Goal: Transaction & Acquisition: Book appointment/travel/reservation

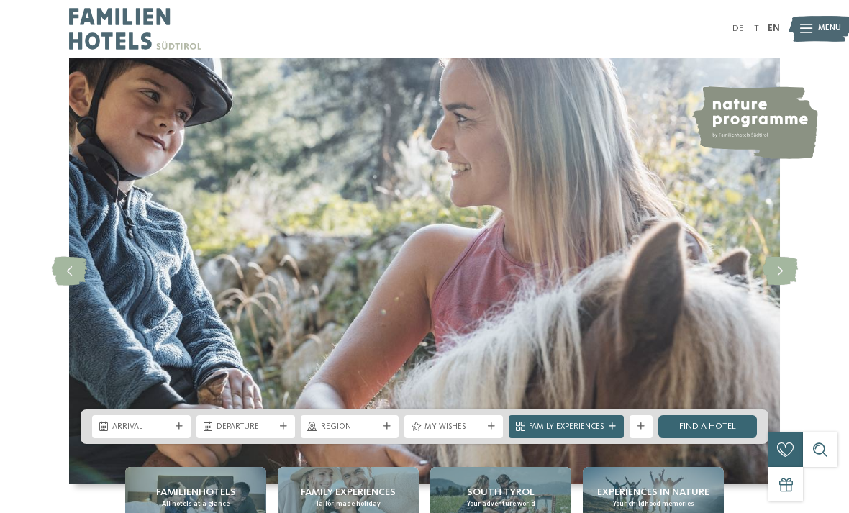
click at [183, 438] on div "Arrival" at bounding box center [141, 426] width 99 height 23
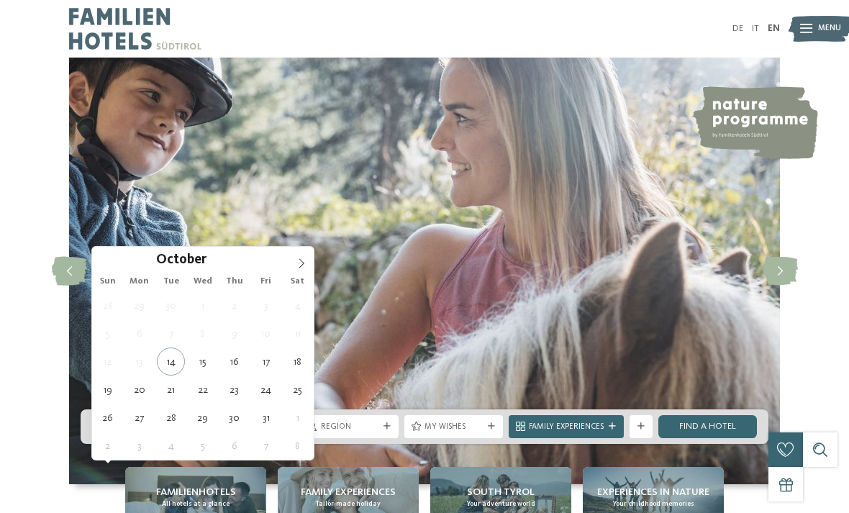
click at [308, 265] on span at bounding box center [301, 259] width 24 height 24
click at [301, 265] on icon at bounding box center [301, 263] width 10 height 10
type input "****"
click at [301, 263] on icon at bounding box center [301, 263] width 10 height 10
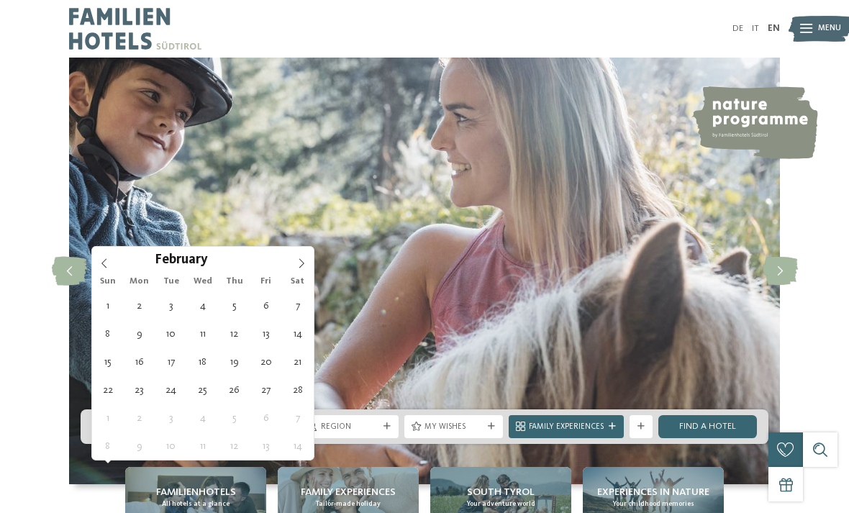
click at [302, 266] on icon at bounding box center [301, 263] width 10 height 10
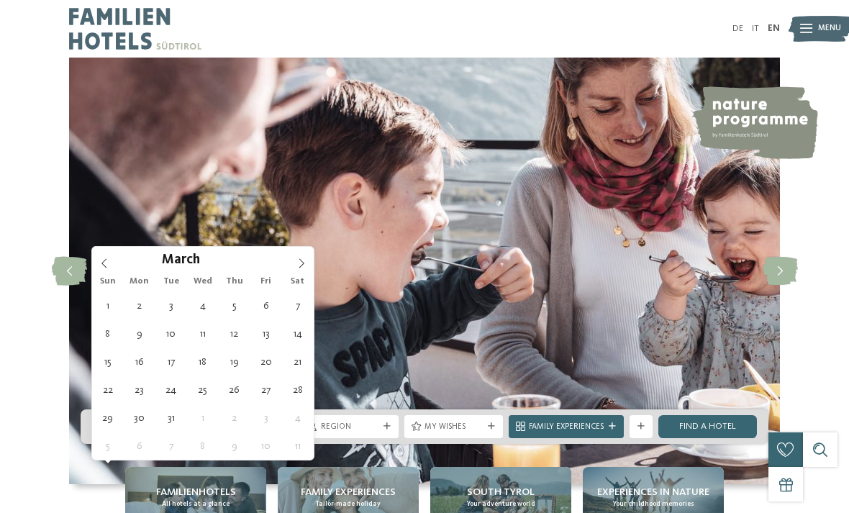
click at [301, 268] on icon at bounding box center [301, 263] width 10 height 10
click at [304, 267] on icon at bounding box center [301, 263] width 10 height 10
click at [302, 266] on icon at bounding box center [301, 263] width 10 height 10
click at [299, 269] on span at bounding box center [301, 259] width 24 height 24
click at [298, 269] on span at bounding box center [301, 259] width 24 height 24
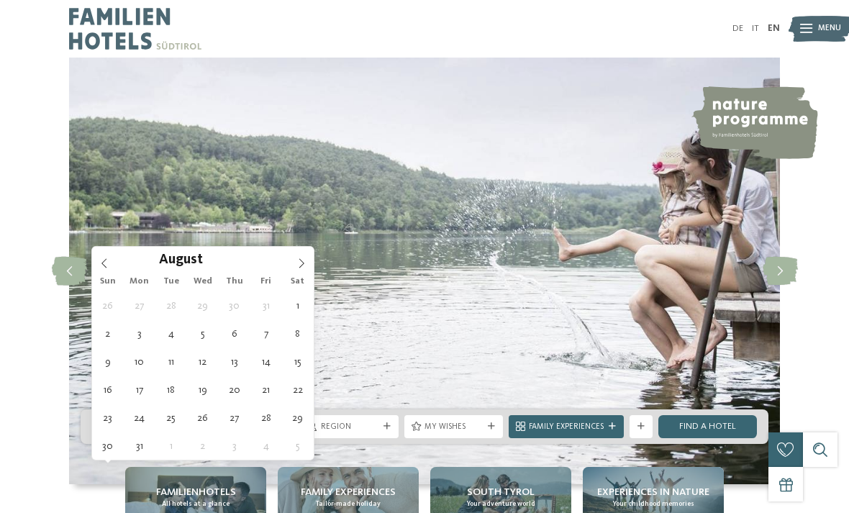
type div "05.08.2026"
type input "****"
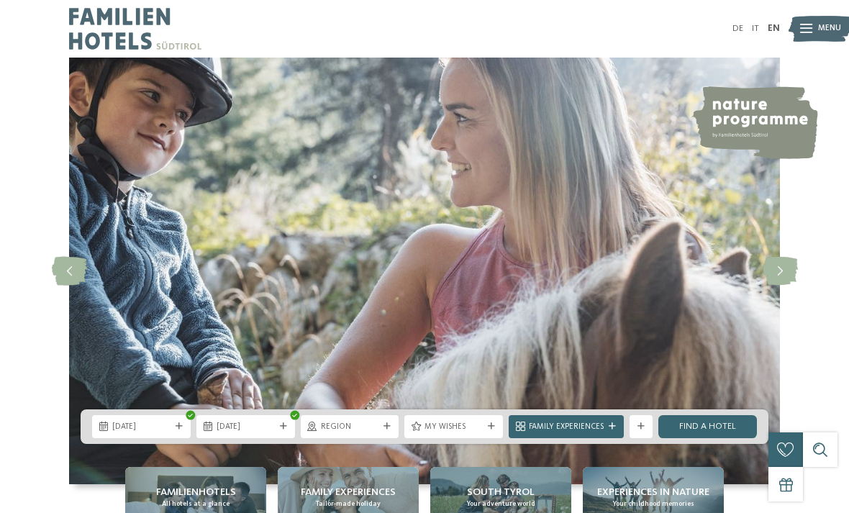
click at [284, 430] on icon at bounding box center [283, 426] width 7 height 7
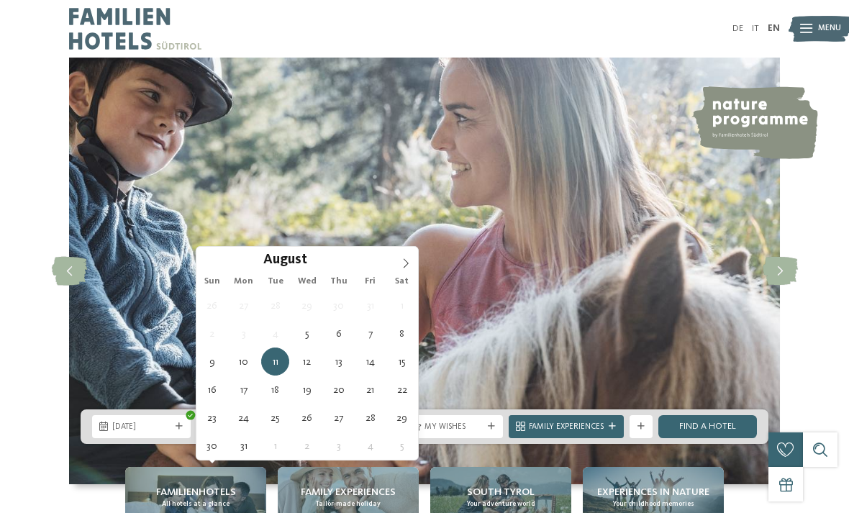
type div "12.08.2026"
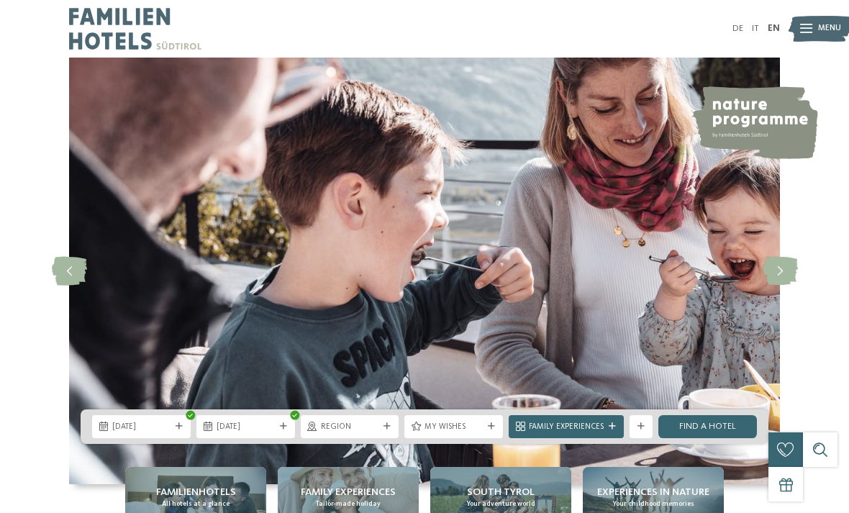
click at [391, 430] on div at bounding box center [387, 426] width 12 height 7
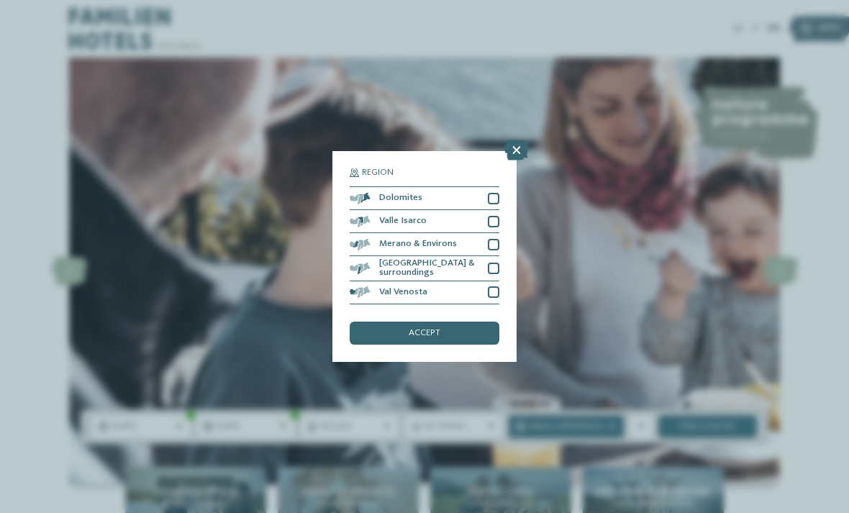
click at [497, 193] on div at bounding box center [494, 199] width 12 height 12
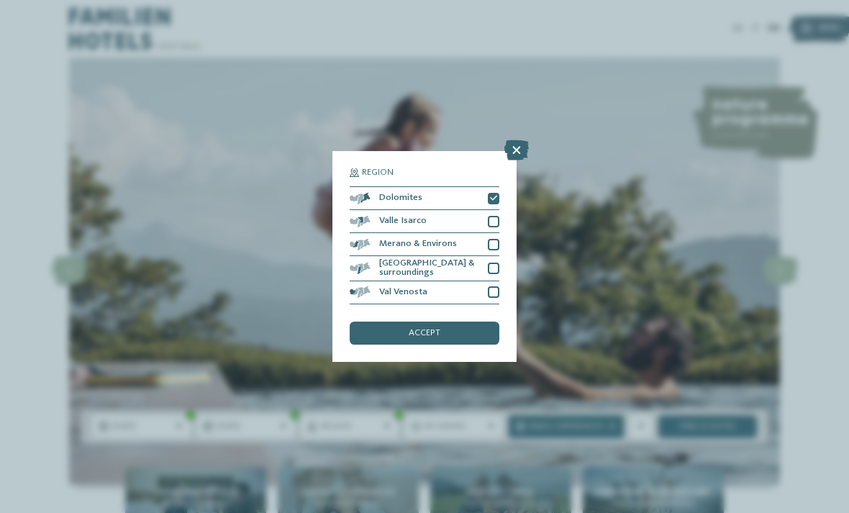
click at [495, 239] on div at bounding box center [494, 245] width 12 height 12
click at [492, 216] on div at bounding box center [494, 222] width 12 height 12
click at [495, 262] on div at bounding box center [494, 268] width 12 height 12
click at [498, 286] on div at bounding box center [494, 292] width 12 height 12
click at [483, 321] on div "accept" at bounding box center [424, 332] width 150 height 23
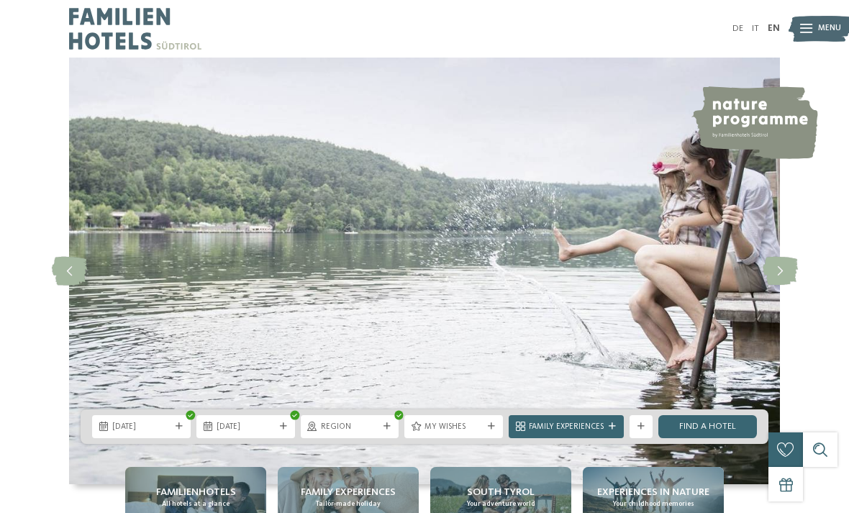
click at [475, 433] on span "My wishes" at bounding box center [453, 427] width 58 height 12
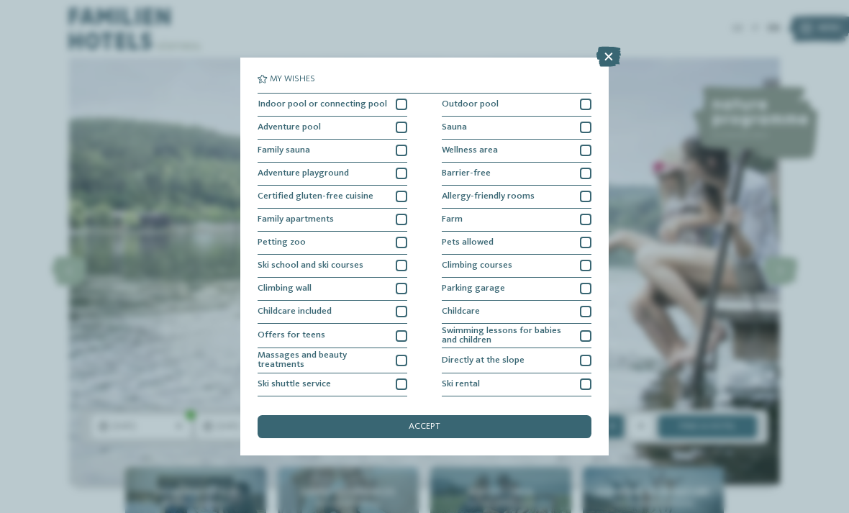
click at [586, 106] on div at bounding box center [586, 105] width 12 height 12
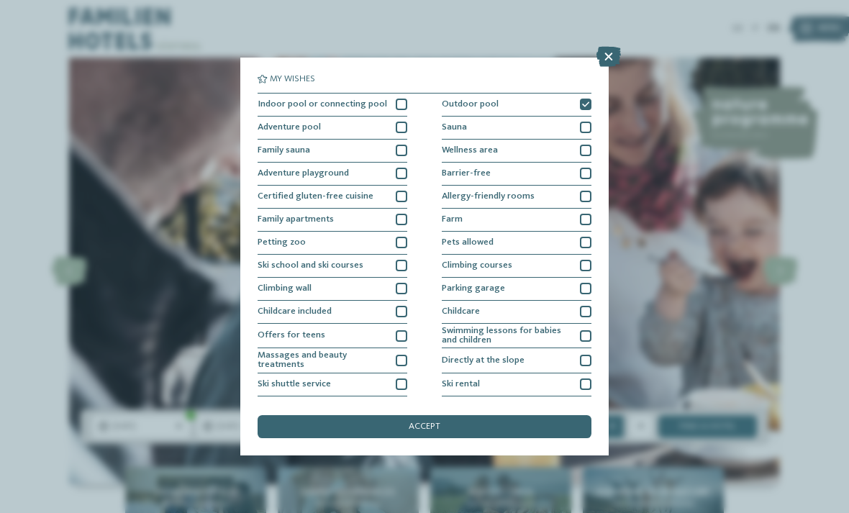
click at [454, 415] on div "accept" at bounding box center [424, 426] width 334 height 23
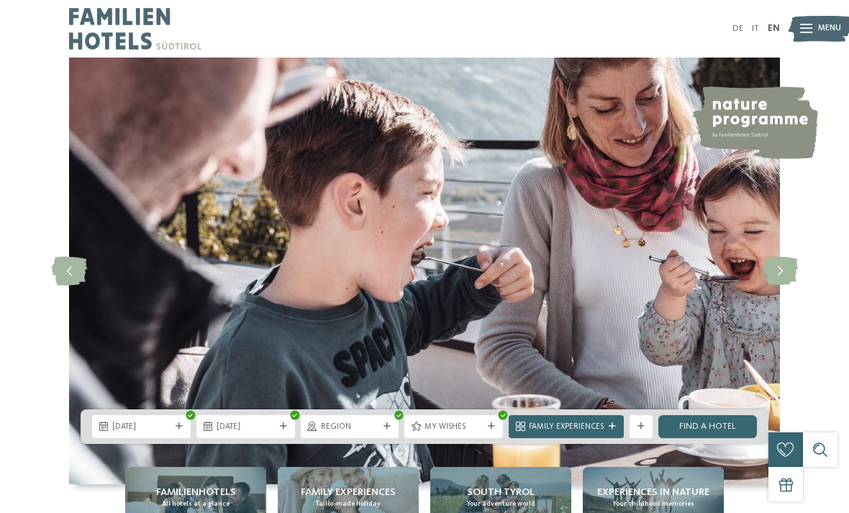
click at [723, 438] on link "Find a hotel" at bounding box center [707, 426] width 99 height 23
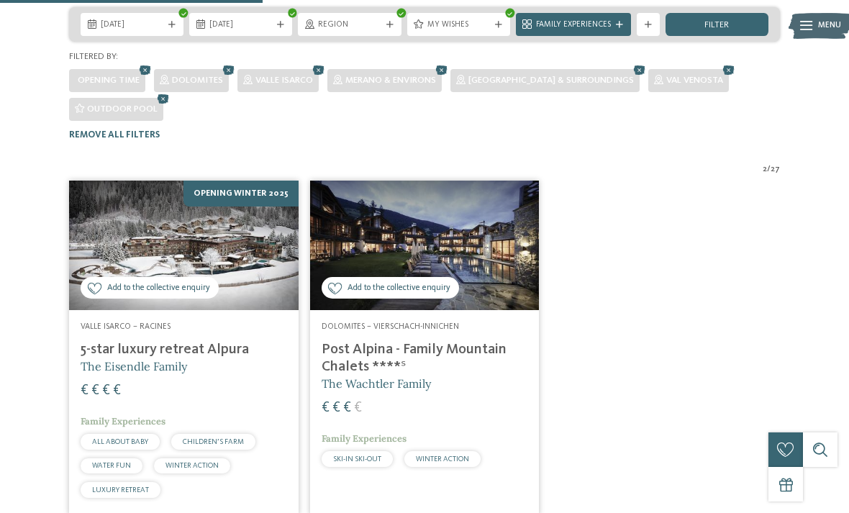
scroll to position [291, 0]
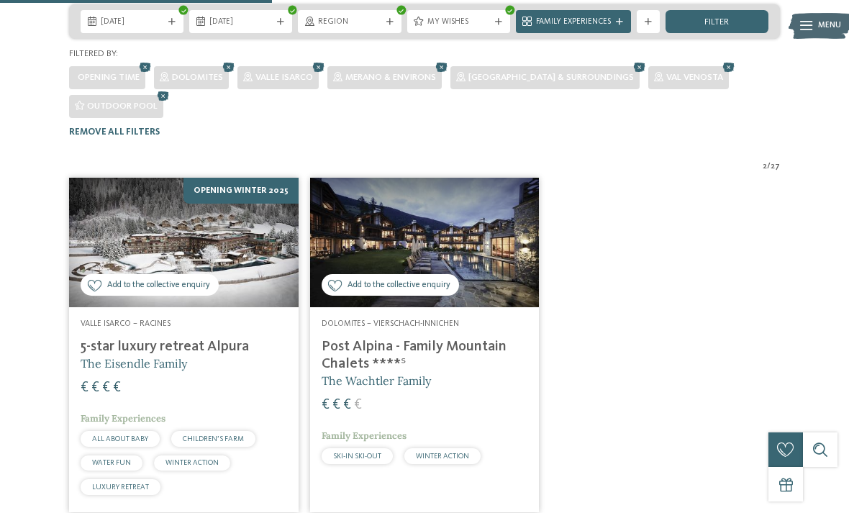
click at [264, 226] on img at bounding box center [183, 242] width 229 height 129
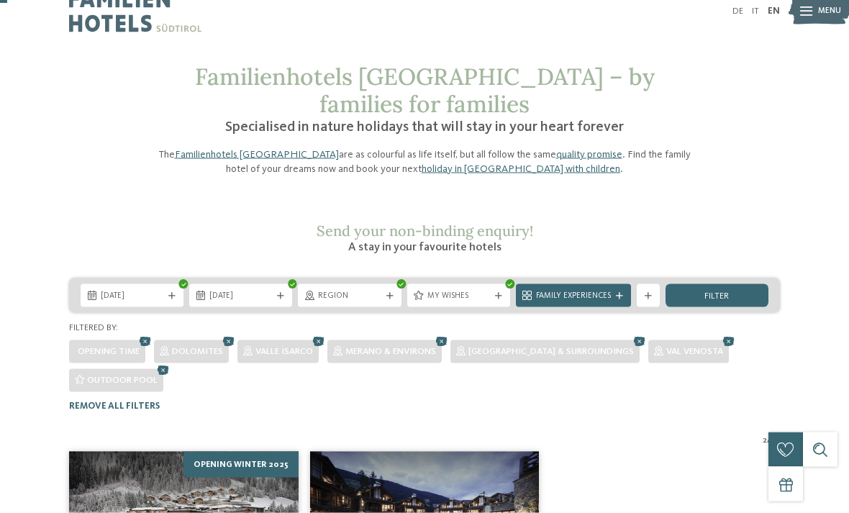
scroll to position [0, 0]
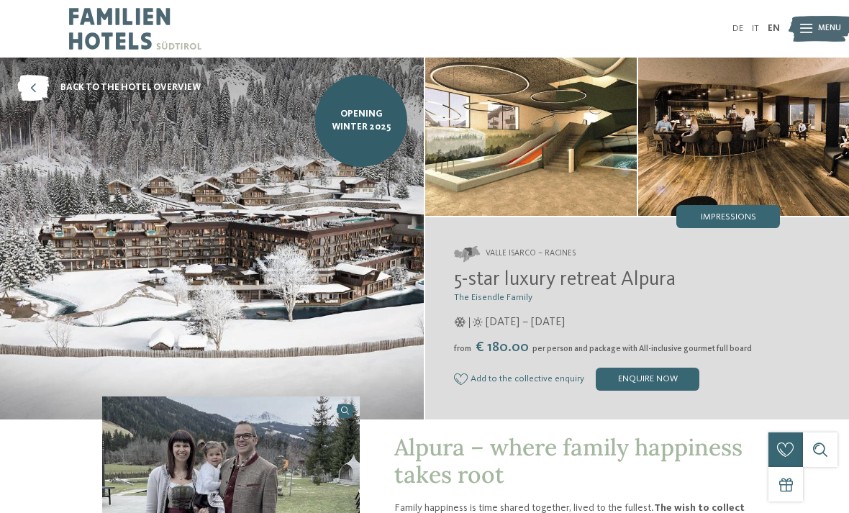
click at [724, 218] on span "Impressions" at bounding box center [727, 217] width 55 height 9
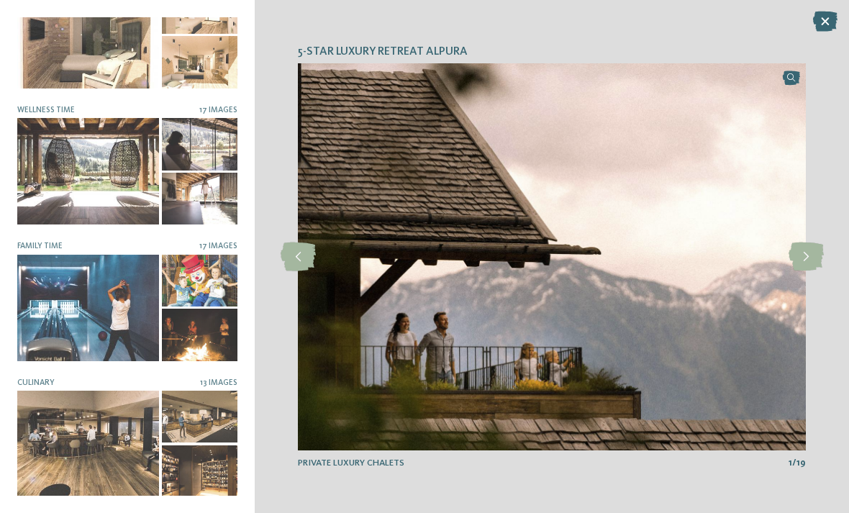
scroll to position [184, 0]
click at [211, 338] on div at bounding box center [200, 334] width 76 height 52
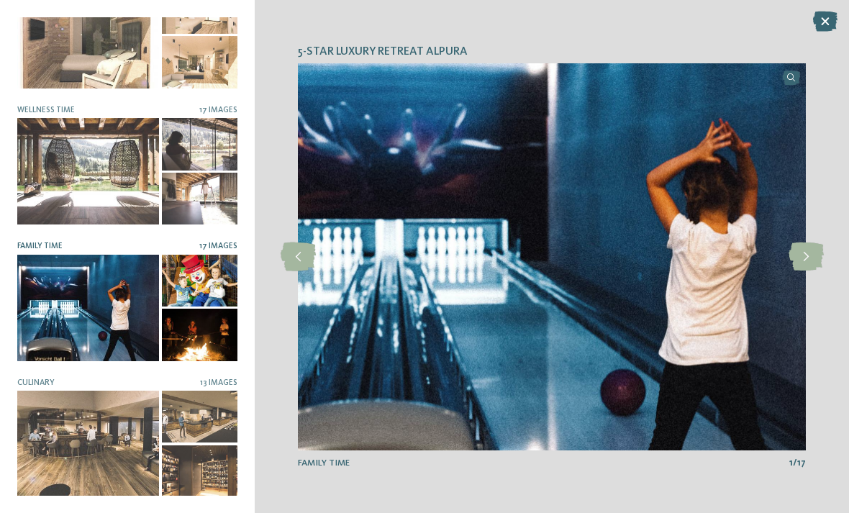
click at [811, 253] on icon at bounding box center [805, 256] width 35 height 29
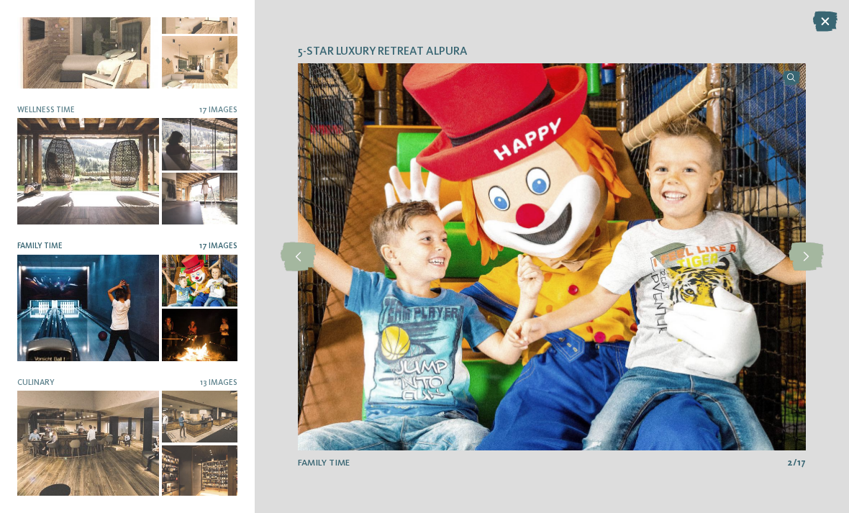
click at [800, 253] on icon at bounding box center [805, 256] width 35 height 29
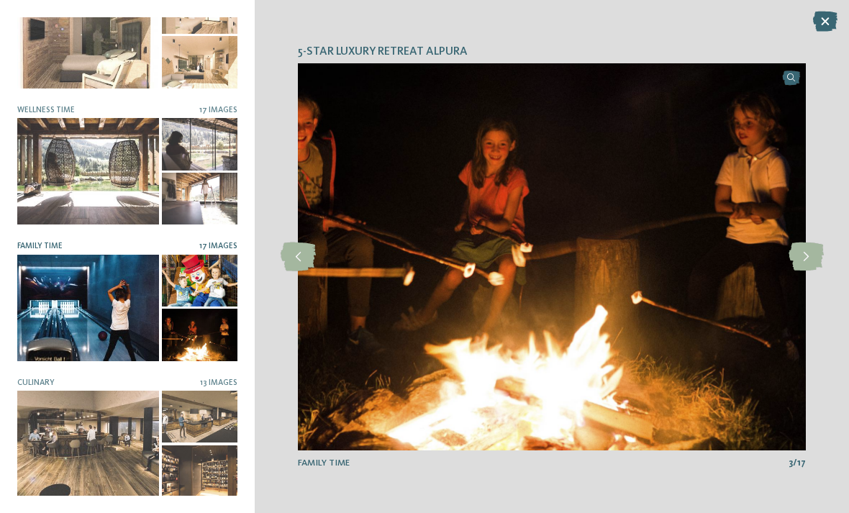
click at [803, 256] on icon at bounding box center [805, 256] width 35 height 29
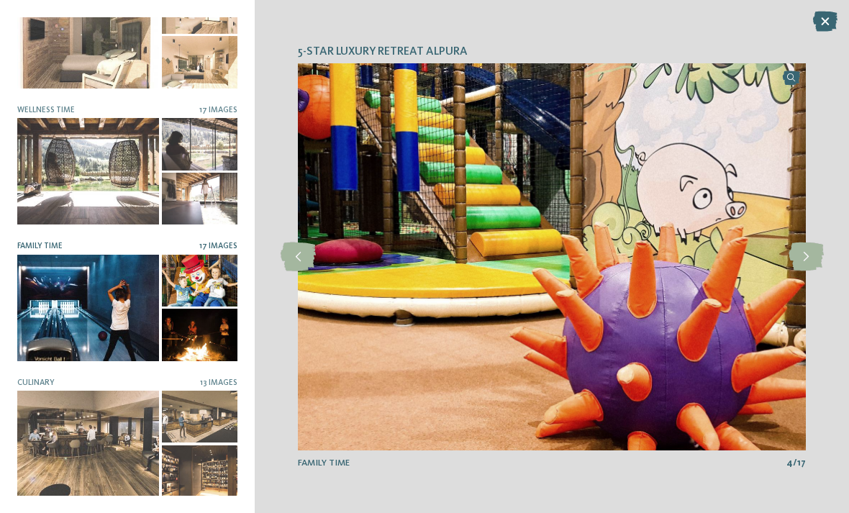
click at [799, 261] on icon at bounding box center [805, 256] width 35 height 29
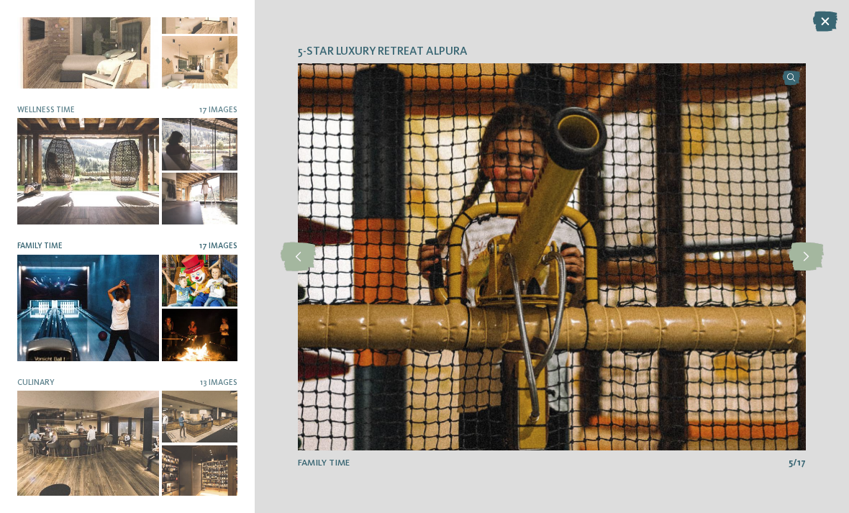
click at [797, 254] on icon at bounding box center [805, 256] width 35 height 29
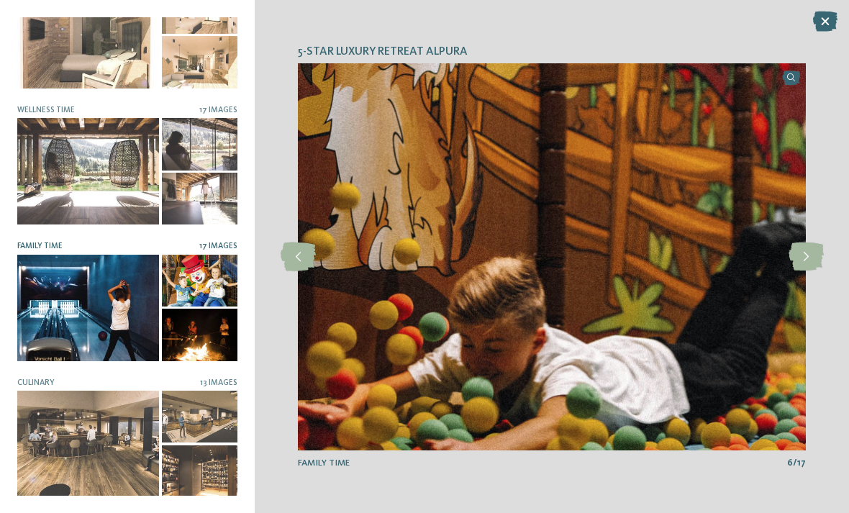
click at [800, 252] on icon at bounding box center [805, 256] width 35 height 29
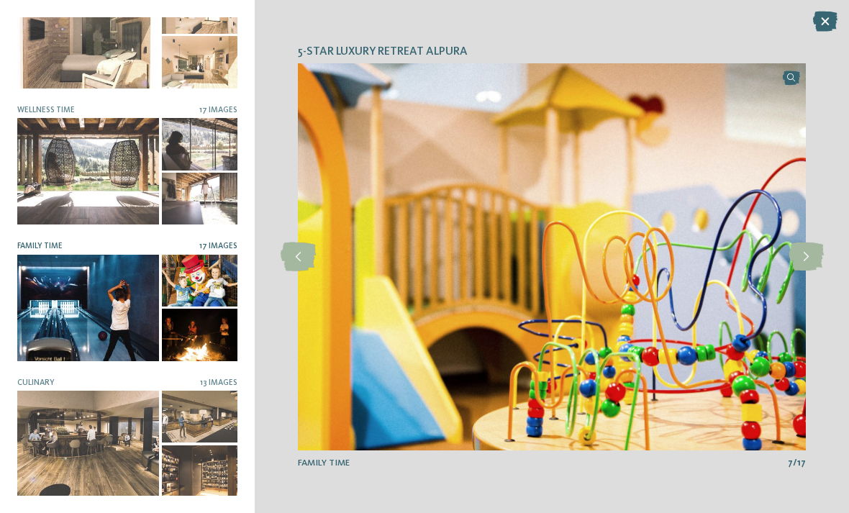
click at [800, 258] on icon at bounding box center [805, 256] width 35 height 29
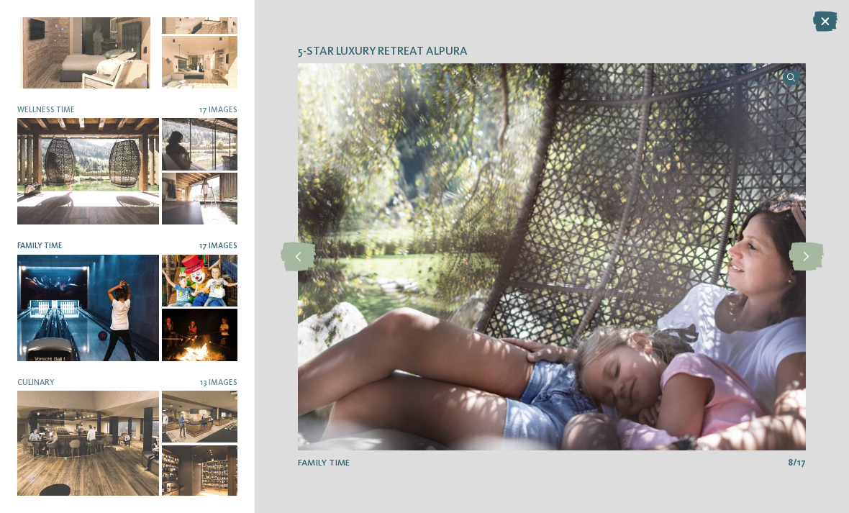
click at [800, 260] on icon at bounding box center [805, 256] width 35 height 29
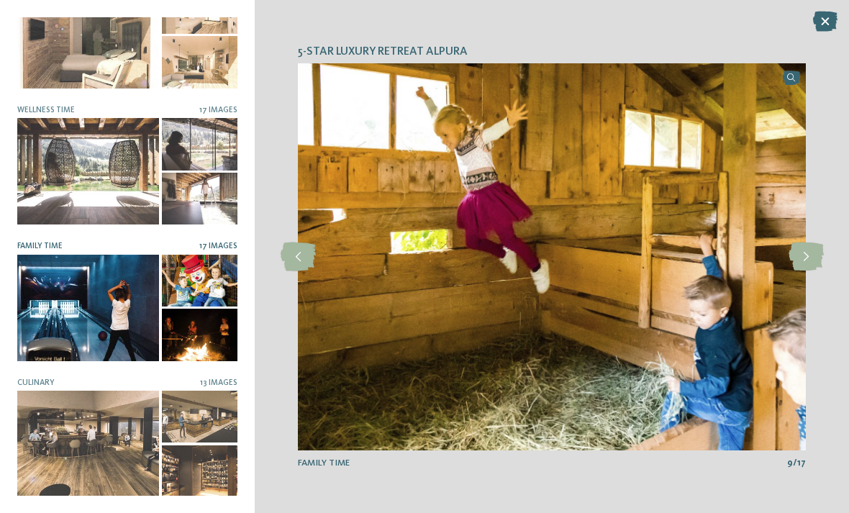
click at [800, 253] on icon at bounding box center [805, 256] width 35 height 29
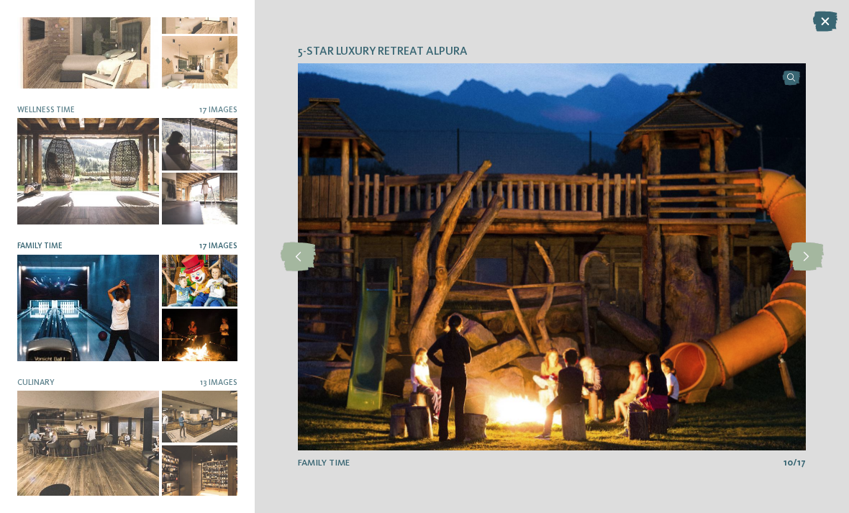
click at [803, 257] on icon at bounding box center [805, 256] width 35 height 29
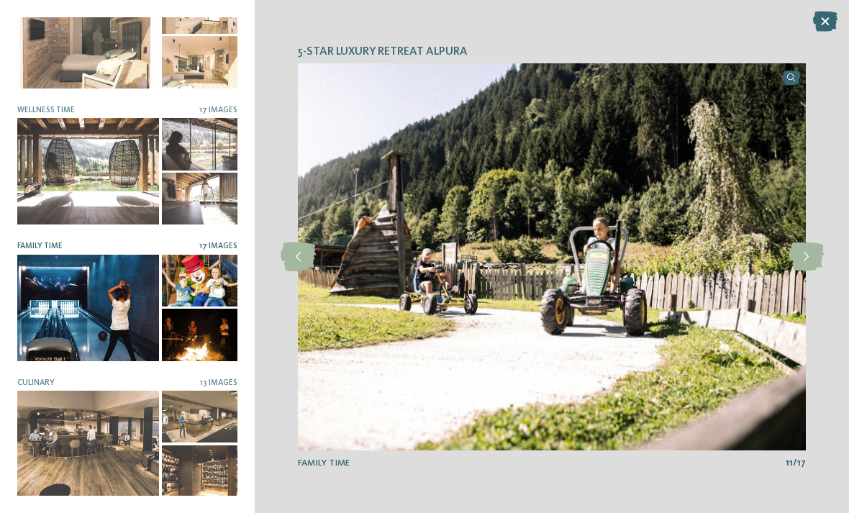
click at [808, 256] on icon at bounding box center [805, 256] width 35 height 29
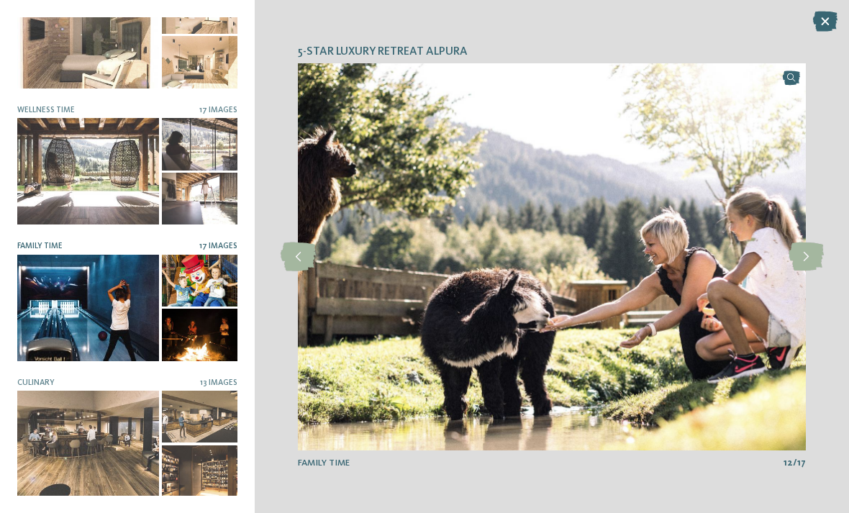
click at [806, 257] on icon at bounding box center [805, 256] width 35 height 29
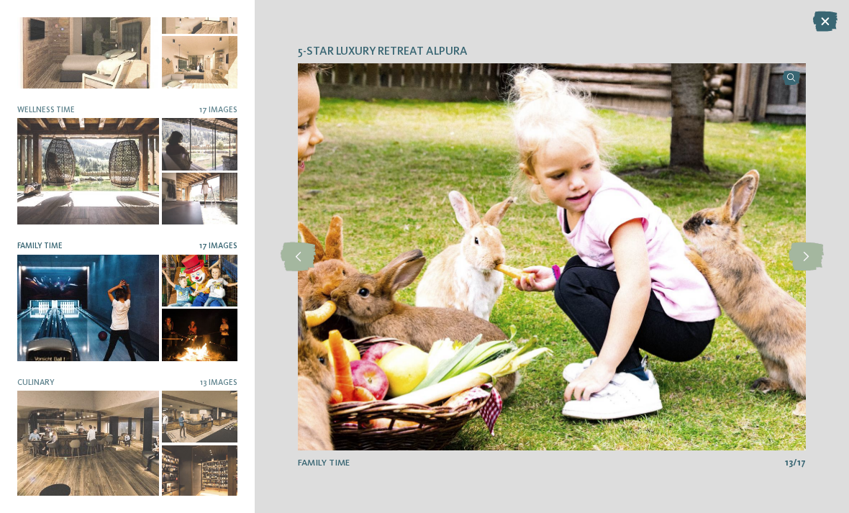
click at [808, 258] on icon at bounding box center [805, 256] width 35 height 29
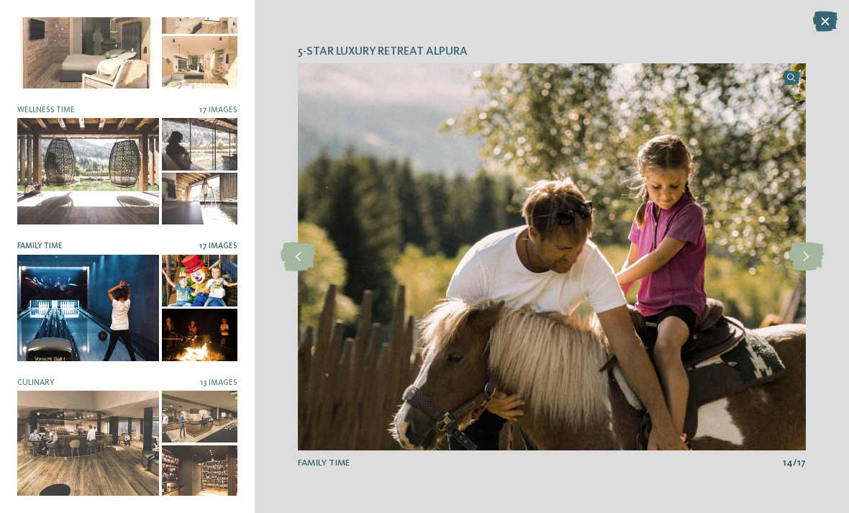
click at [802, 253] on icon at bounding box center [805, 256] width 35 height 29
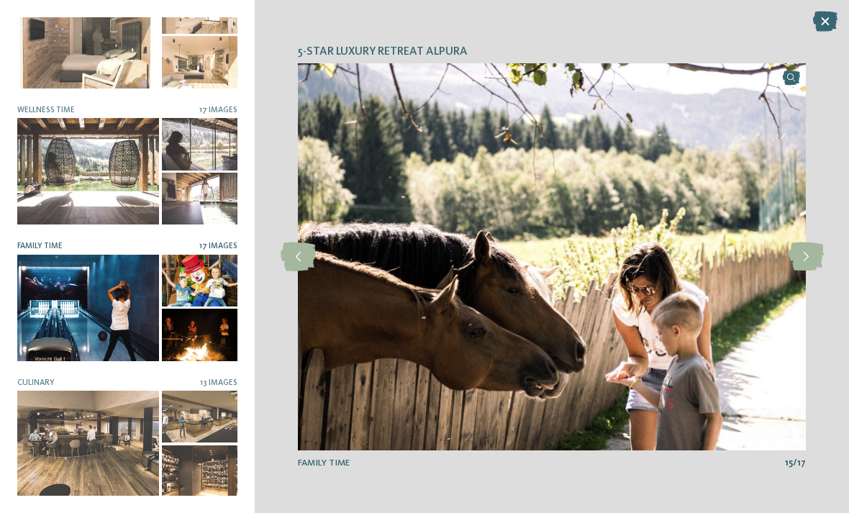
click at [805, 260] on icon at bounding box center [805, 256] width 35 height 29
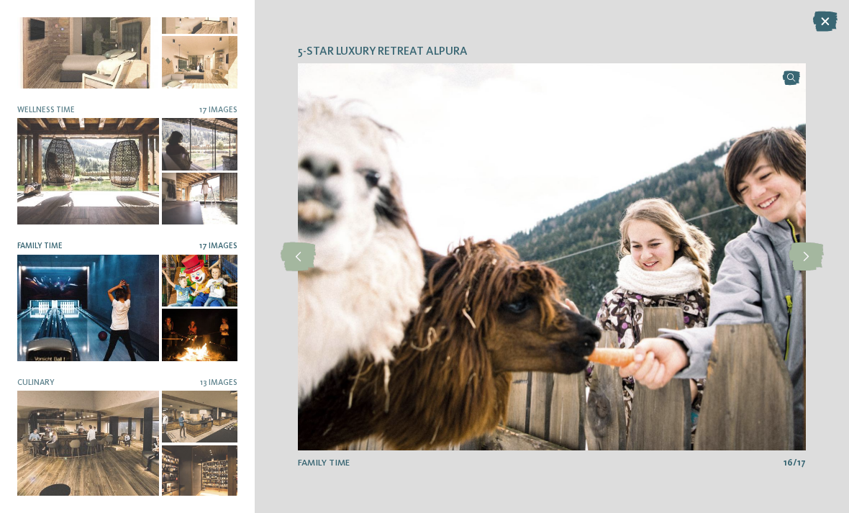
click at [805, 262] on icon at bounding box center [805, 256] width 35 height 29
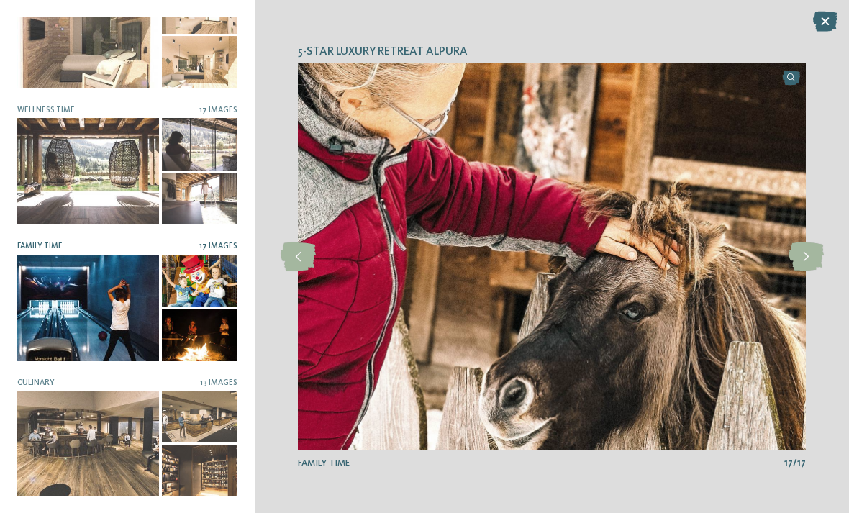
click at [810, 262] on icon at bounding box center [805, 256] width 35 height 29
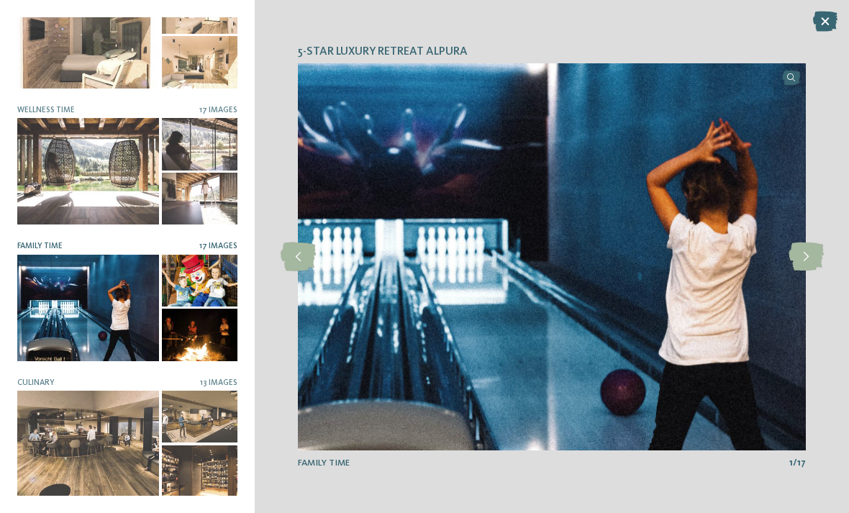
click at [804, 265] on icon at bounding box center [805, 256] width 35 height 29
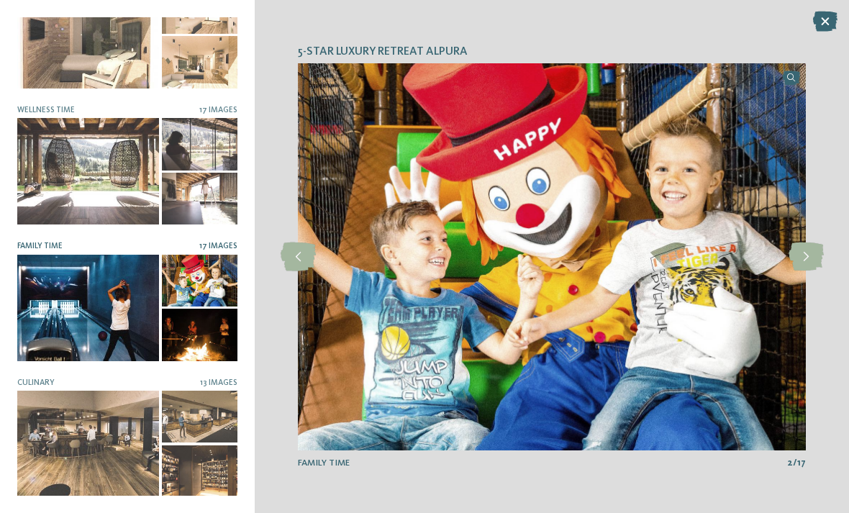
click at [809, 29] on div "5-star luxury retreat Alpura slide 1 of 19" at bounding box center [552, 256] width 594 height 513
click at [201, 457] on div at bounding box center [200, 471] width 76 height 52
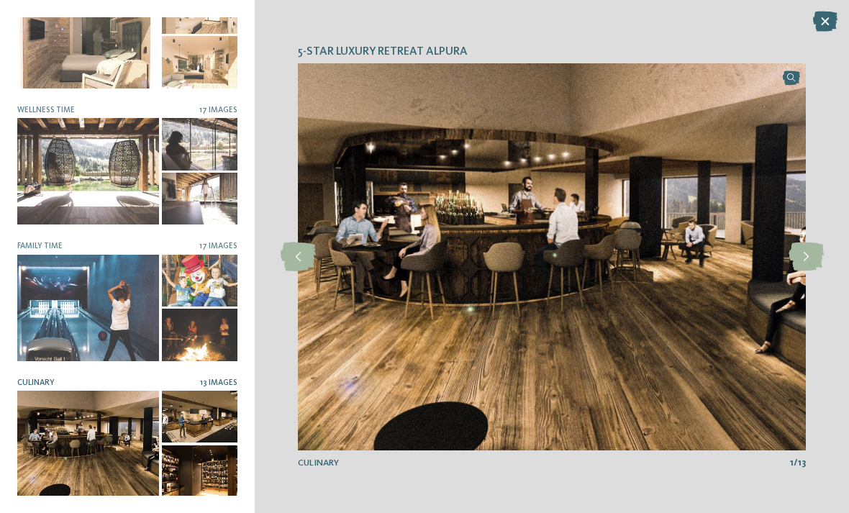
click at [815, 253] on icon at bounding box center [805, 256] width 35 height 29
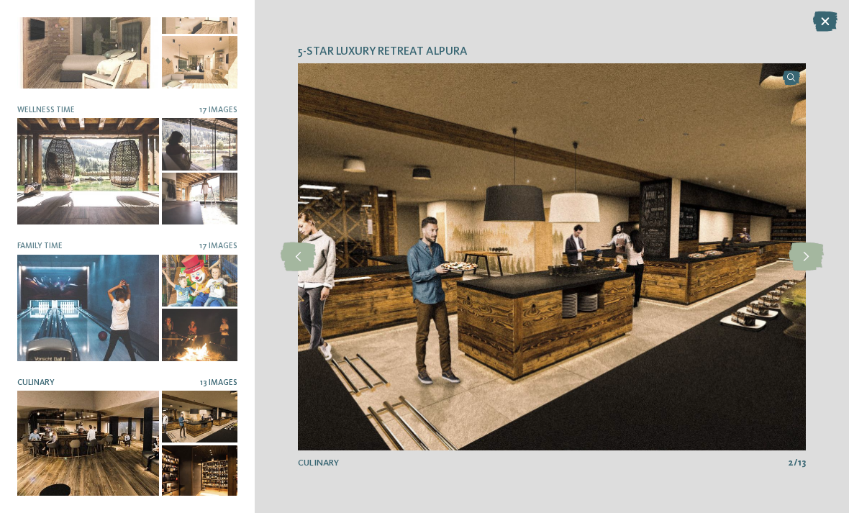
click at [809, 253] on icon at bounding box center [805, 256] width 35 height 29
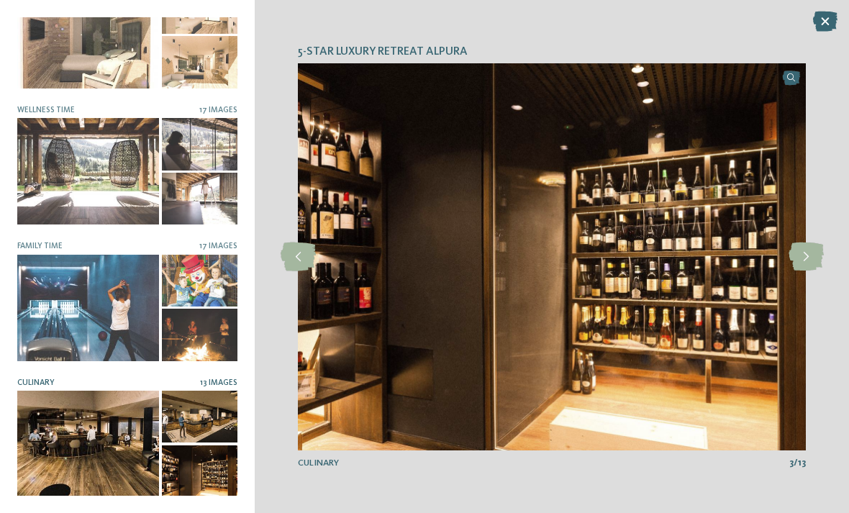
click at [804, 254] on icon at bounding box center [805, 256] width 35 height 29
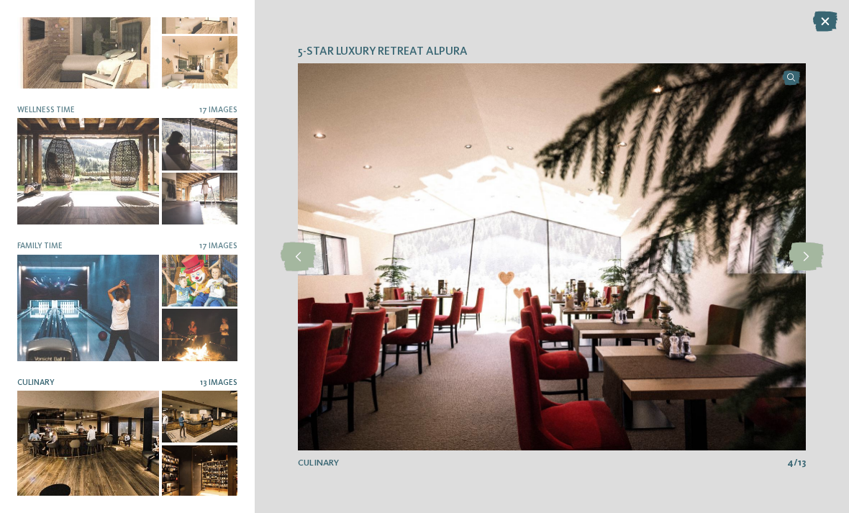
click at [809, 259] on icon at bounding box center [805, 256] width 35 height 29
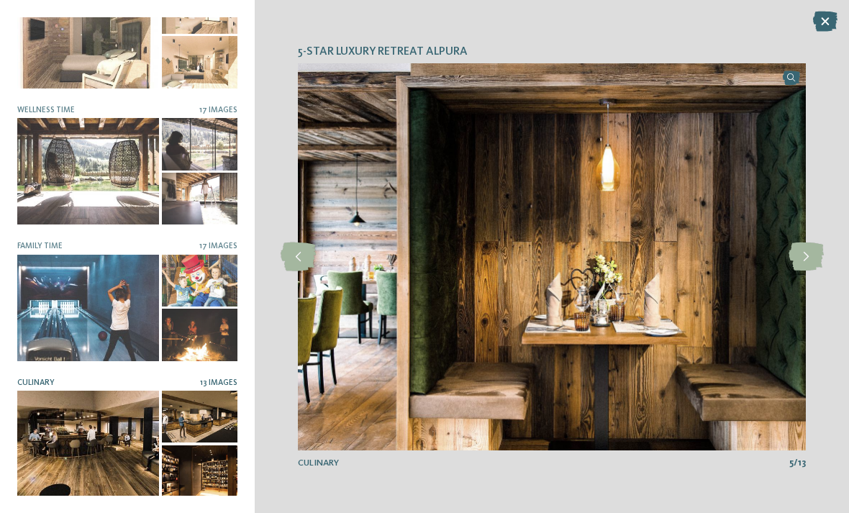
click at [807, 262] on icon at bounding box center [805, 256] width 35 height 29
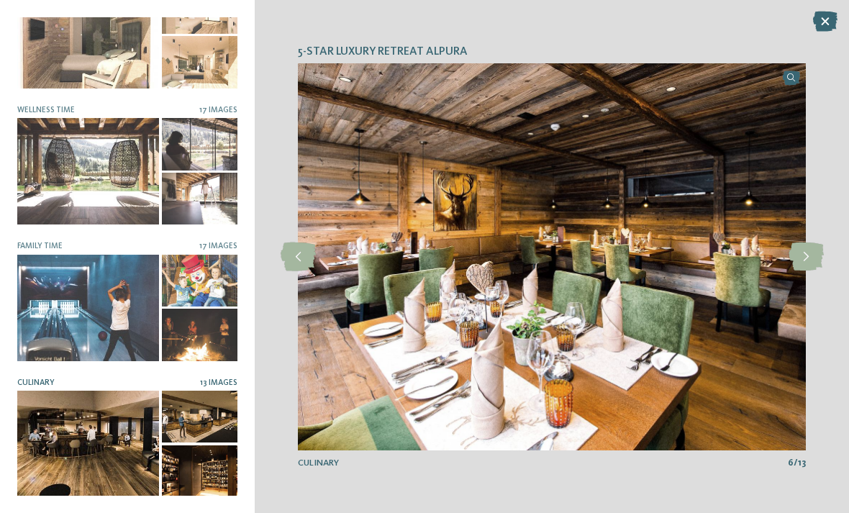
click at [808, 257] on icon at bounding box center [805, 256] width 35 height 29
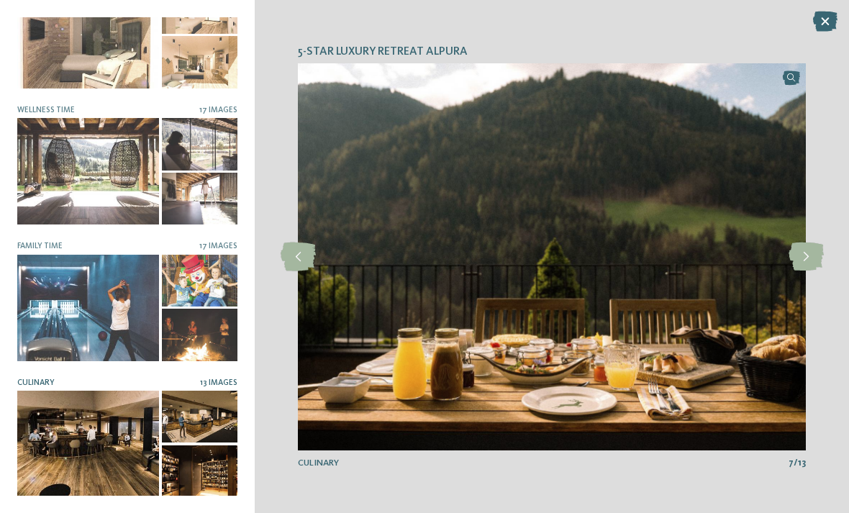
click at [800, 258] on icon at bounding box center [805, 256] width 35 height 29
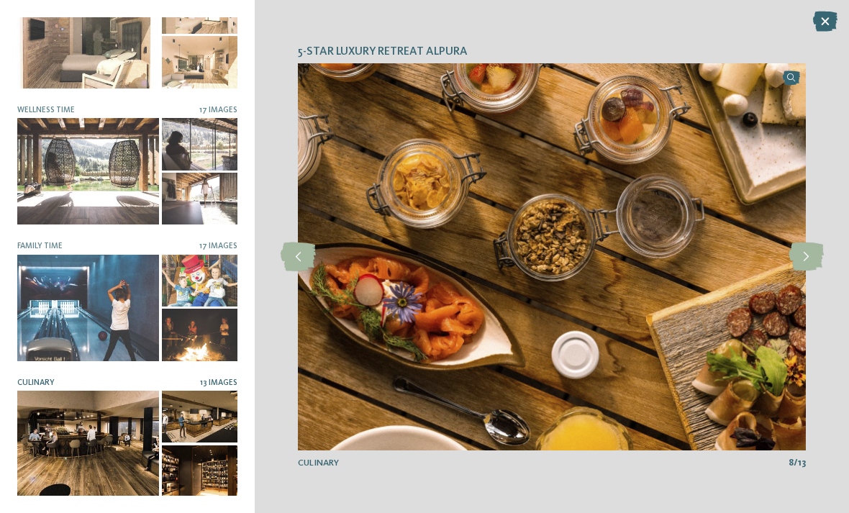
click at [800, 258] on icon at bounding box center [805, 256] width 35 height 29
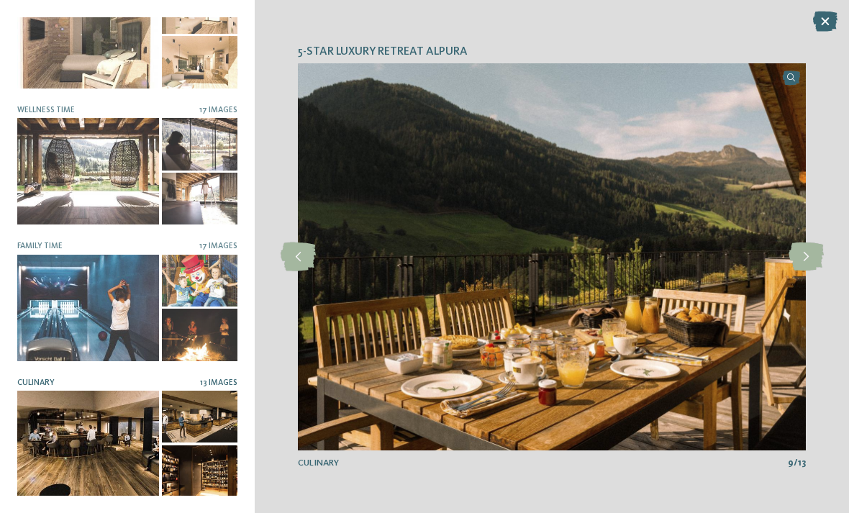
click at [797, 260] on icon at bounding box center [805, 256] width 35 height 29
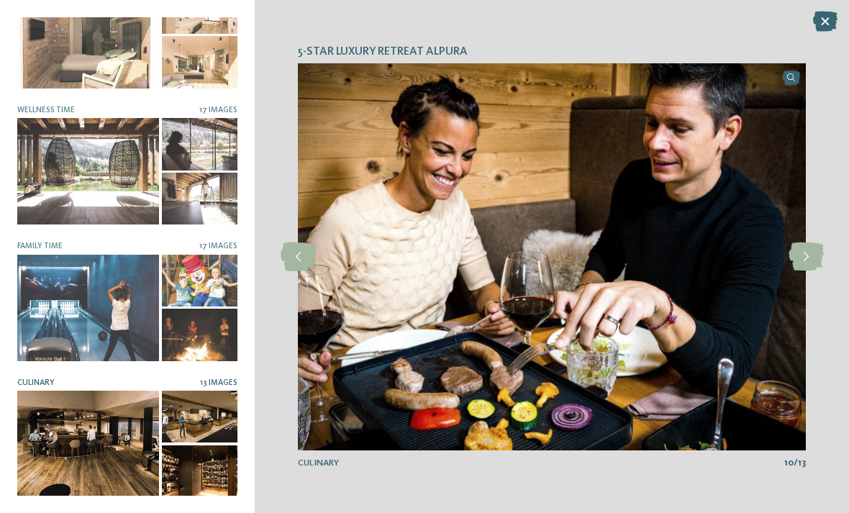
click at [803, 262] on icon at bounding box center [805, 256] width 35 height 29
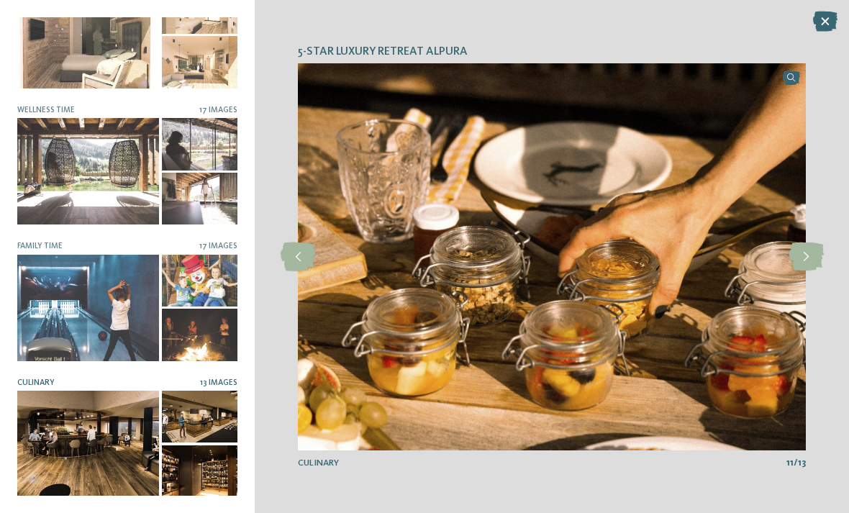
click at [803, 260] on icon at bounding box center [805, 256] width 35 height 29
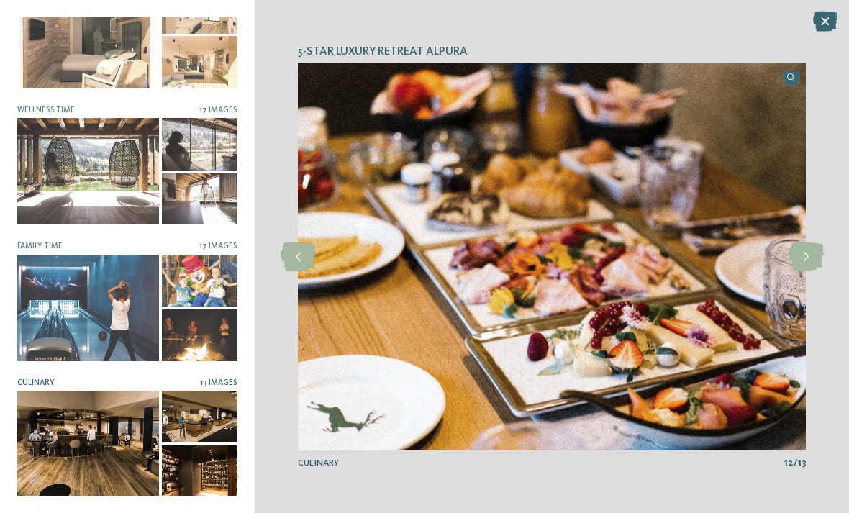
click at [815, 262] on icon at bounding box center [805, 256] width 35 height 29
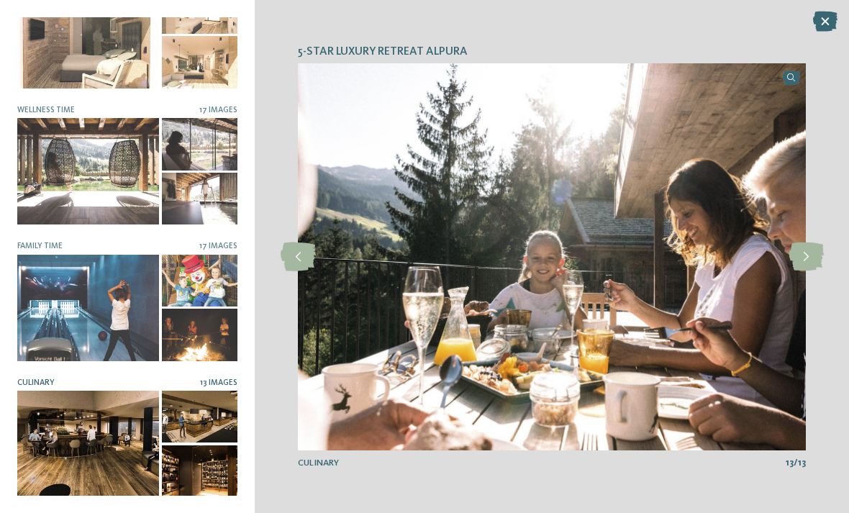
click at [810, 259] on icon at bounding box center [805, 256] width 35 height 29
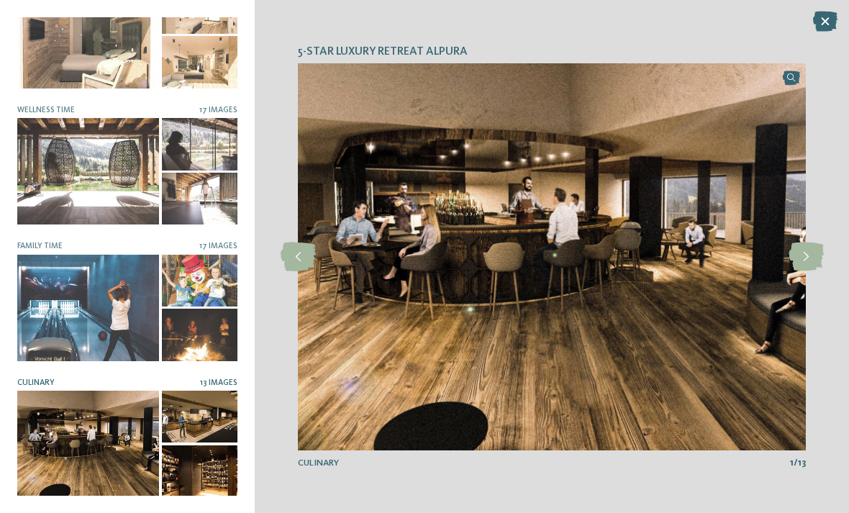
click at [807, 258] on icon at bounding box center [805, 256] width 35 height 29
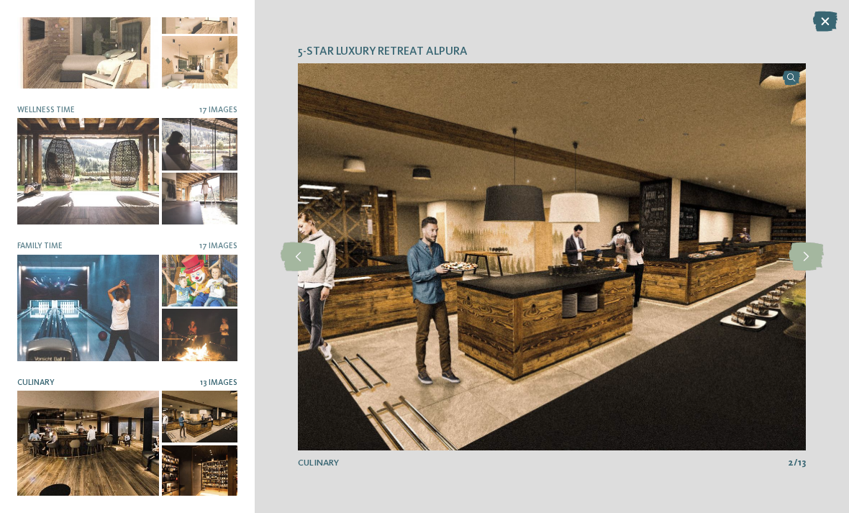
click at [805, 260] on icon at bounding box center [805, 256] width 35 height 29
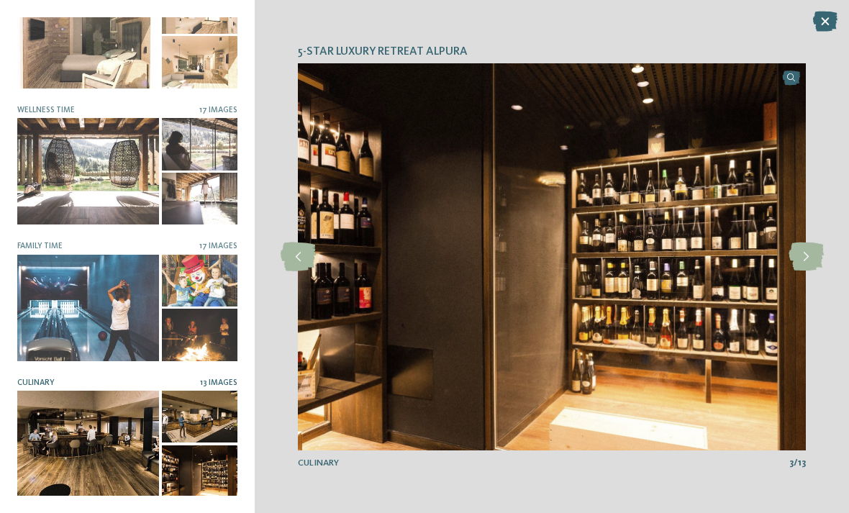
click at [803, 255] on icon at bounding box center [805, 256] width 35 height 29
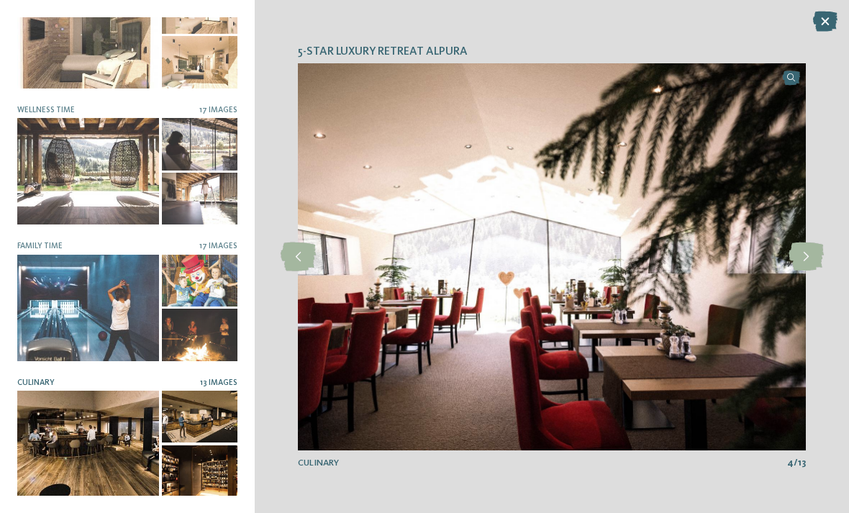
click at [816, 35] on div "5-star luxury retreat Alpura slide 1 of 19" at bounding box center [552, 256] width 594 height 513
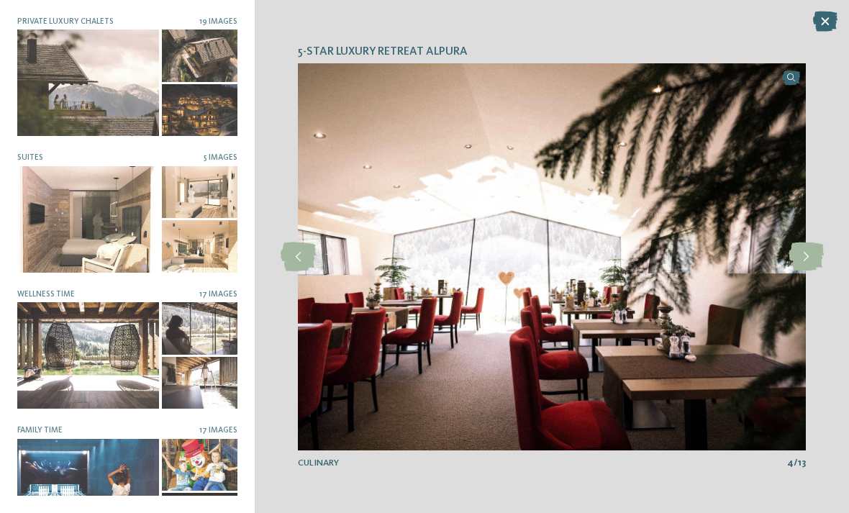
scroll to position [0, 0]
click at [163, 229] on div at bounding box center [200, 246] width 76 height 52
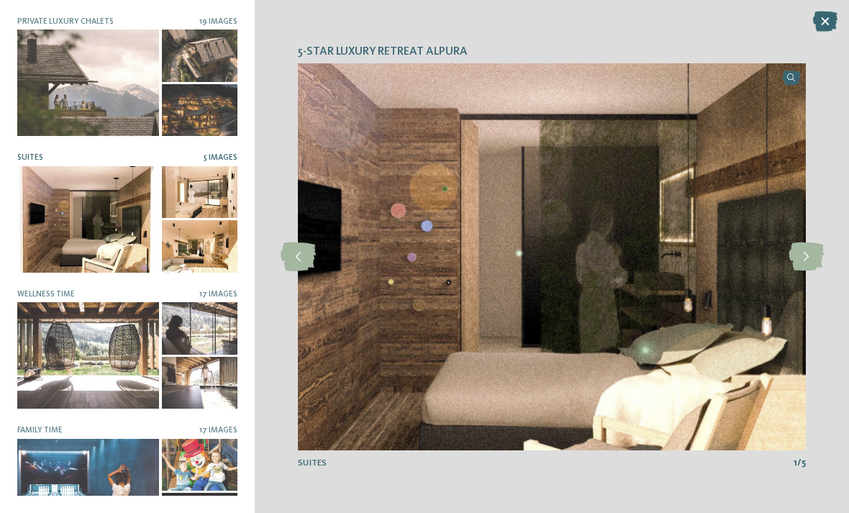
click at [795, 261] on icon at bounding box center [805, 256] width 35 height 29
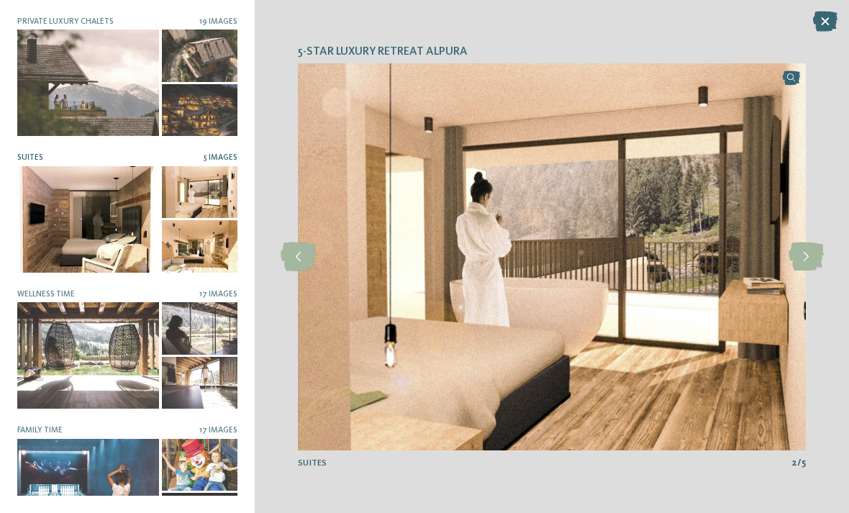
click at [801, 250] on icon at bounding box center [805, 256] width 35 height 29
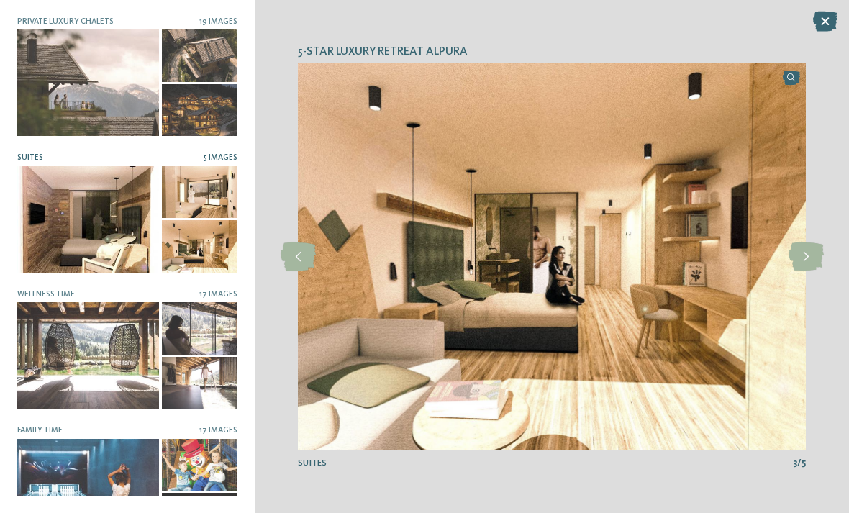
click at [800, 252] on icon at bounding box center [805, 256] width 35 height 29
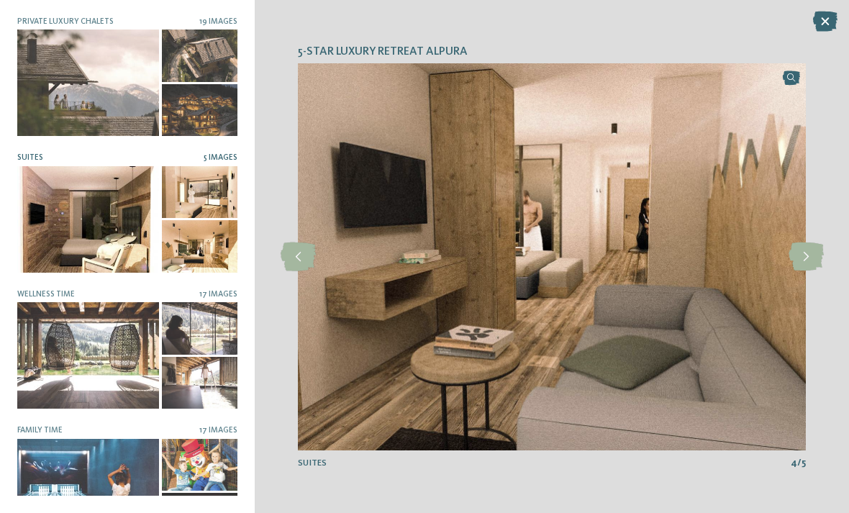
click at [800, 260] on icon at bounding box center [805, 256] width 35 height 29
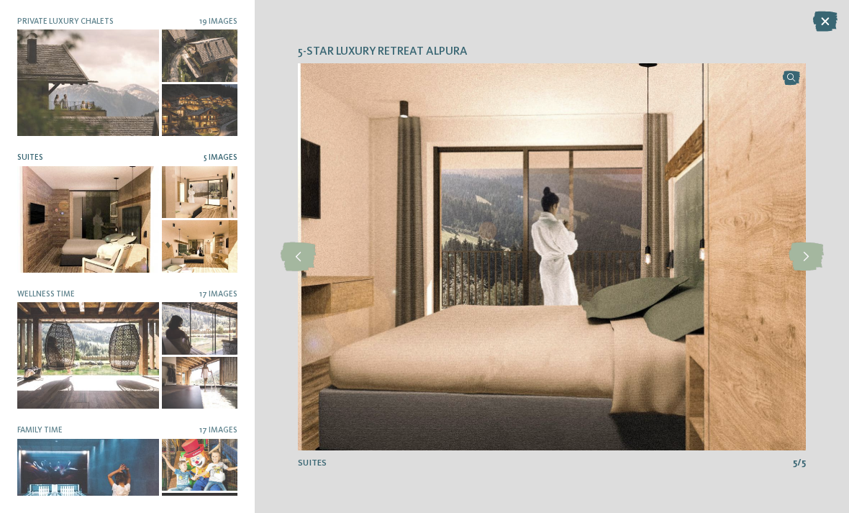
click at [802, 255] on icon at bounding box center [805, 256] width 35 height 29
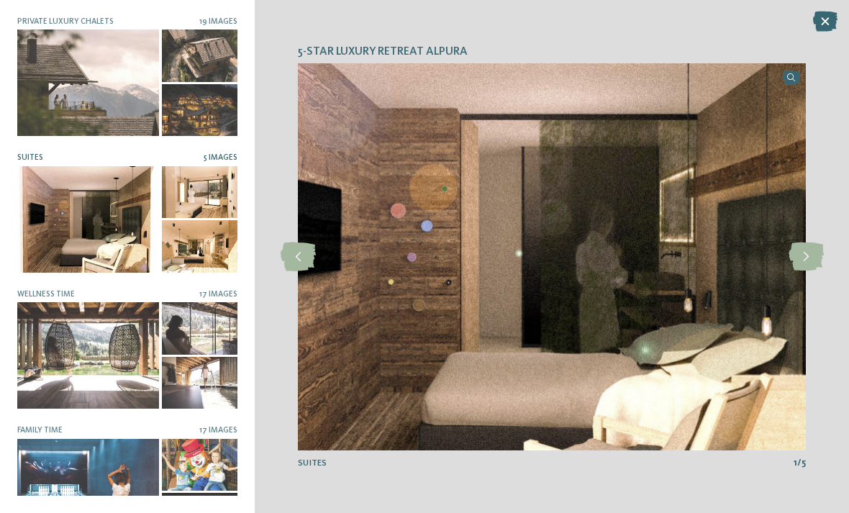
click at [804, 257] on icon at bounding box center [805, 256] width 35 height 29
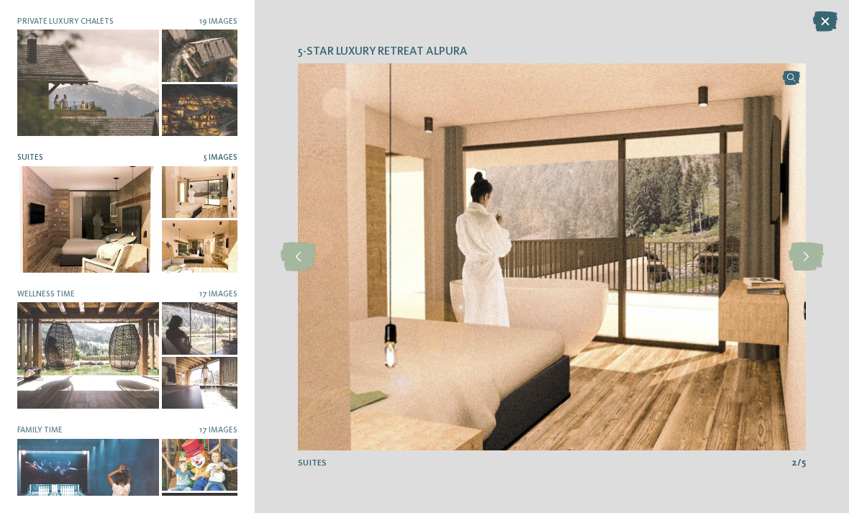
click at [826, 29] on icon at bounding box center [825, 22] width 24 height 20
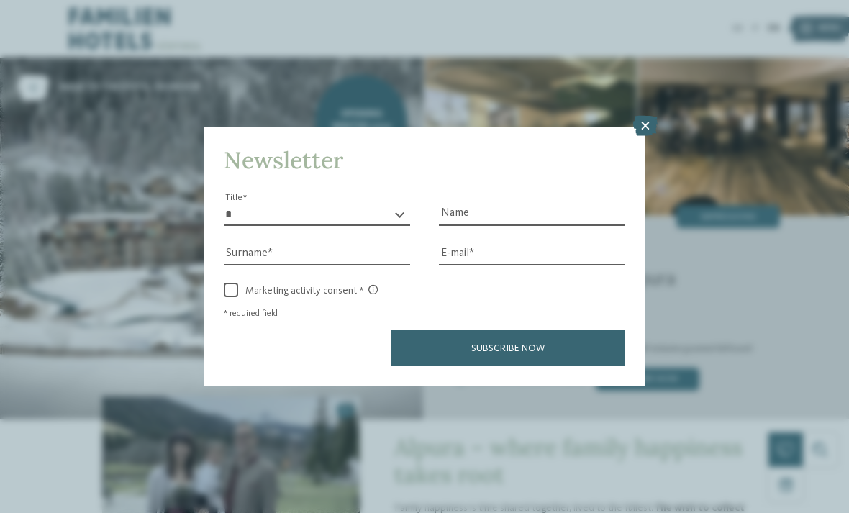
click at [633, 116] on icon at bounding box center [645, 126] width 24 height 20
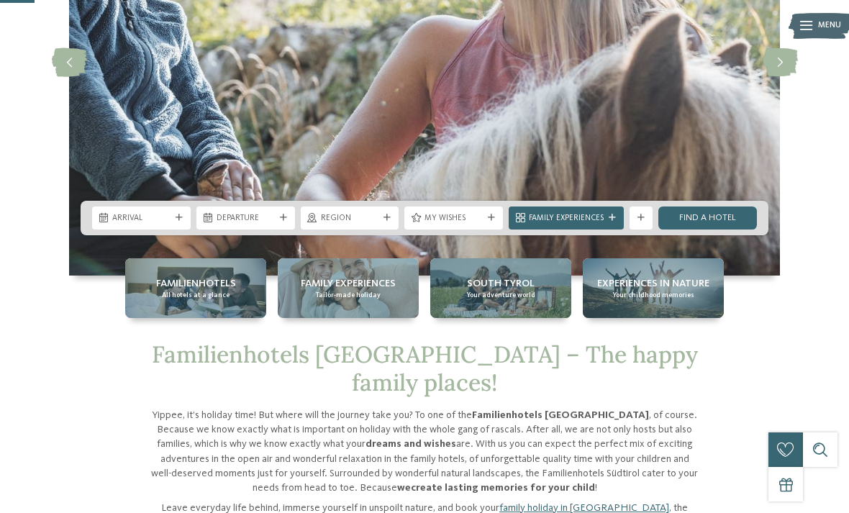
scroll to position [207, 0]
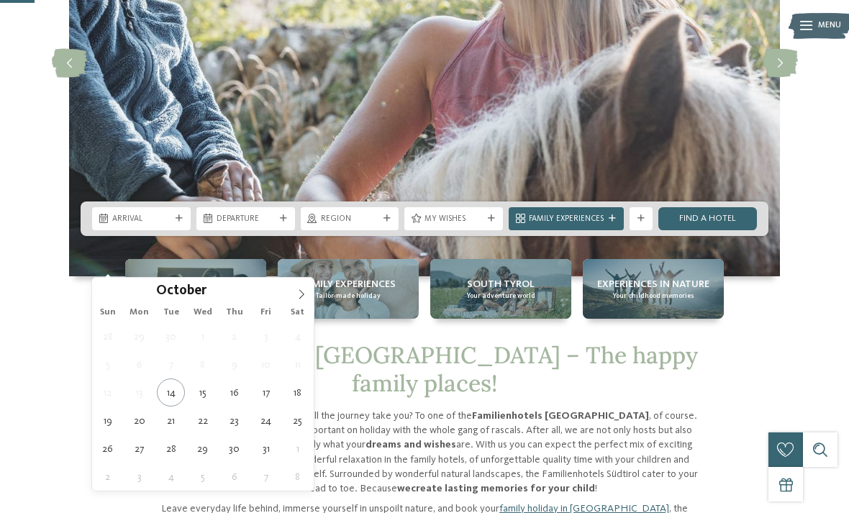
click at [302, 296] on icon at bounding box center [301, 294] width 10 height 10
click at [304, 293] on icon at bounding box center [301, 294] width 10 height 10
click at [301, 297] on icon at bounding box center [301, 293] width 5 height 9
type input "****"
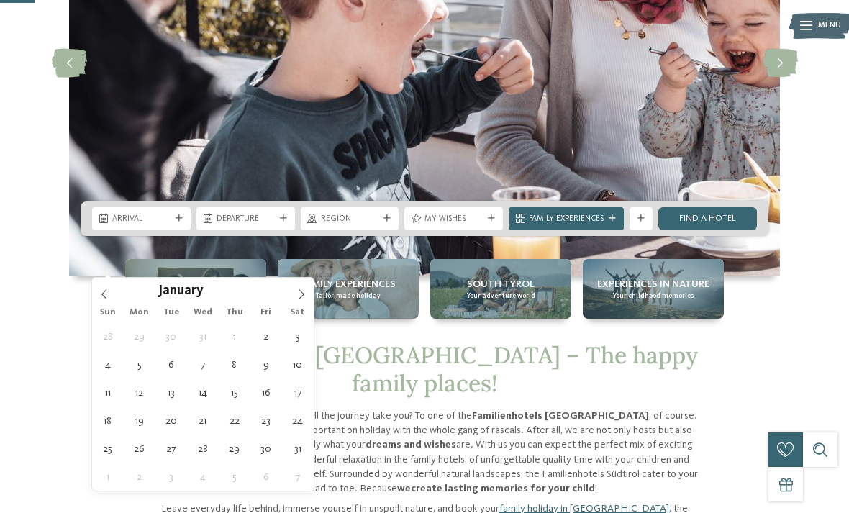
click at [298, 288] on span at bounding box center [301, 290] width 24 height 24
click at [301, 293] on icon at bounding box center [301, 294] width 10 height 10
click at [300, 292] on icon at bounding box center [301, 294] width 10 height 10
click at [302, 292] on icon at bounding box center [301, 294] width 10 height 10
click at [306, 298] on icon at bounding box center [301, 294] width 10 height 10
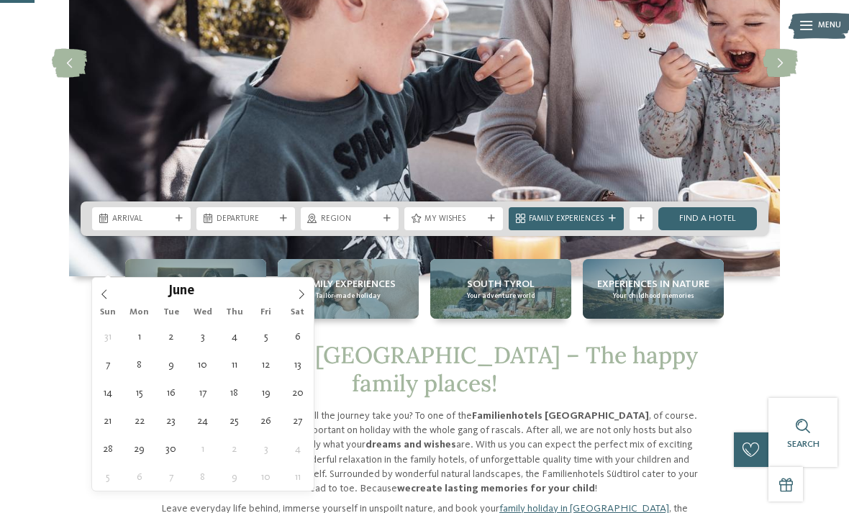
click at [304, 296] on icon at bounding box center [301, 294] width 10 height 10
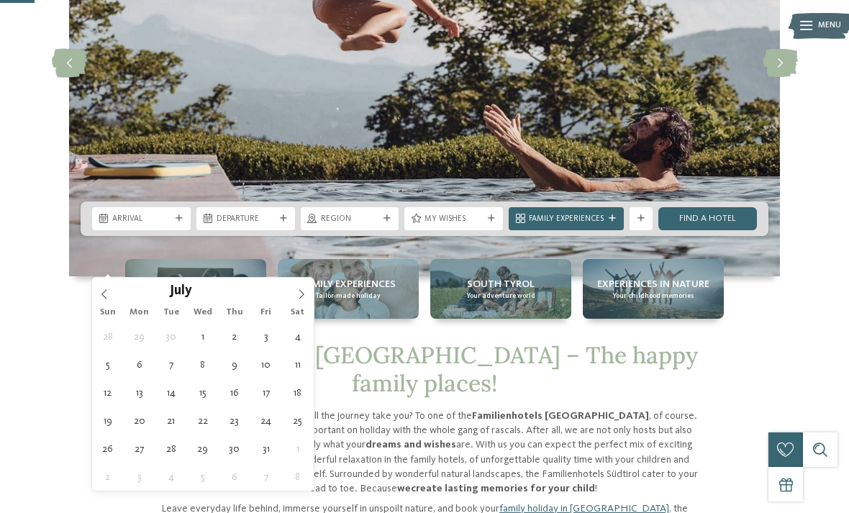
type div "[DATE]"
type input "****"
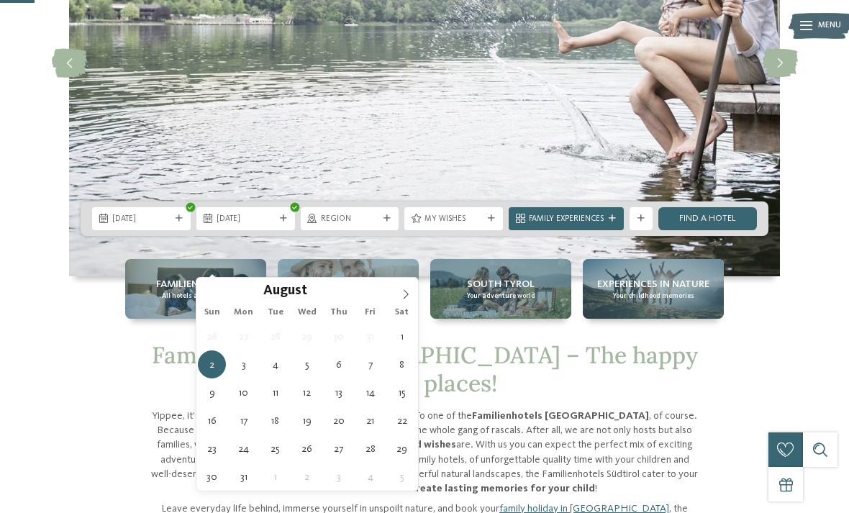
type div "[DATE]"
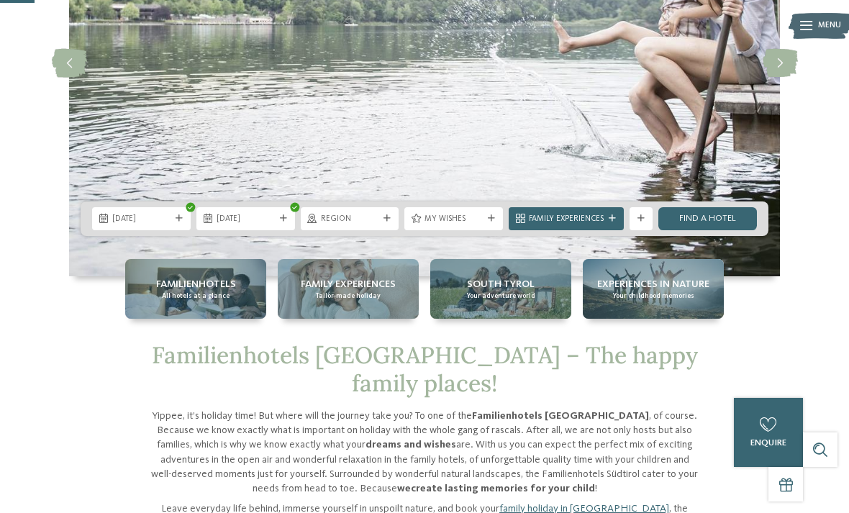
click at [391, 230] on div "Region" at bounding box center [350, 218] width 99 height 23
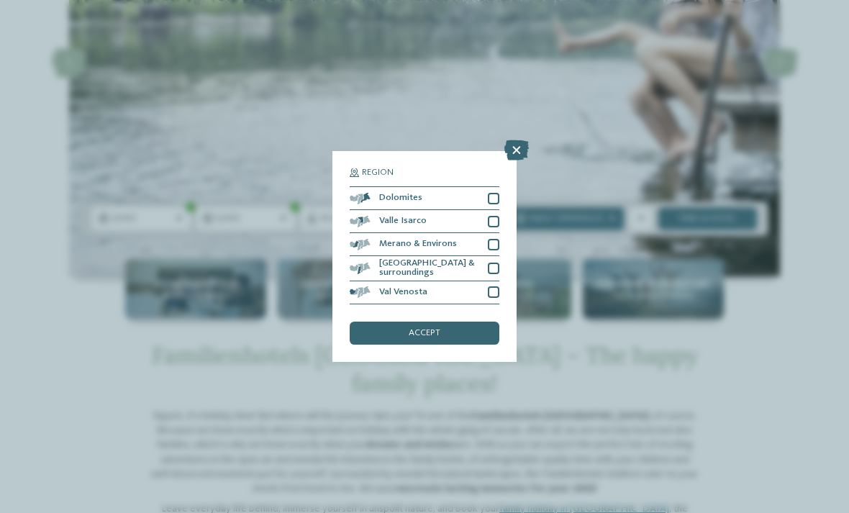
click at [495, 193] on div at bounding box center [494, 199] width 12 height 12
click at [497, 210] on div "Valle Isarco" at bounding box center [424, 221] width 150 height 23
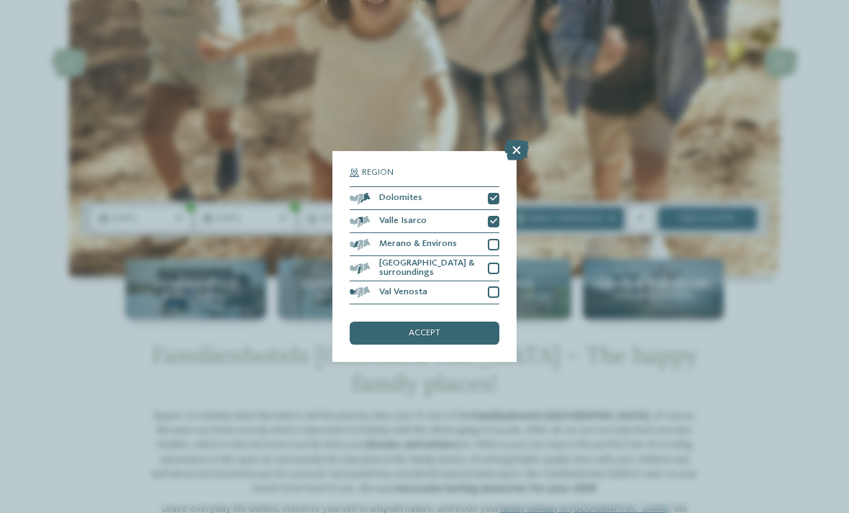
click at [497, 262] on div at bounding box center [494, 268] width 12 height 12
click at [497, 286] on div at bounding box center [494, 292] width 12 height 12
click at [495, 239] on div at bounding box center [494, 245] width 12 height 12
click at [473, 321] on div "accept" at bounding box center [424, 332] width 150 height 23
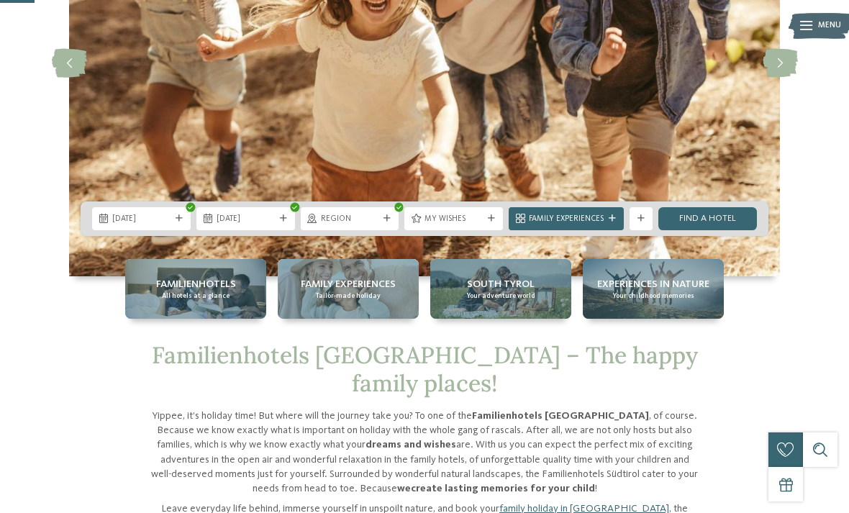
click at [710, 230] on link "Find a hotel" at bounding box center [707, 218] width 99 height 23
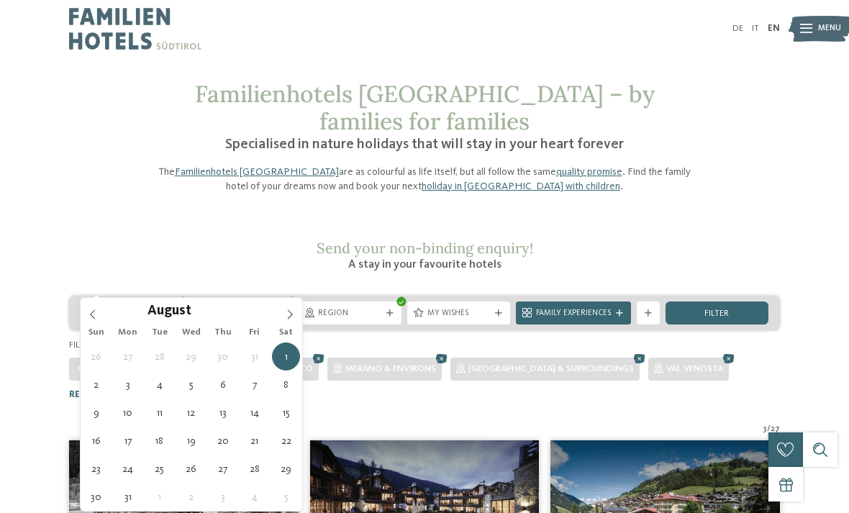
click at [101, 307] on span at bounding box center [93, 310] width 24 height 24
click at [102, 314] on span at bounding box center [93, 310] width 24 height 24
type div "[DATE]"
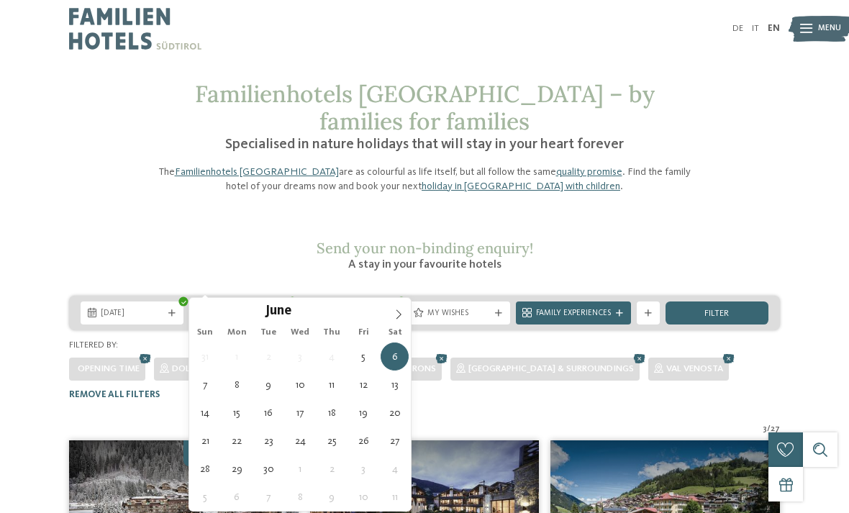
type div "[DATE]"
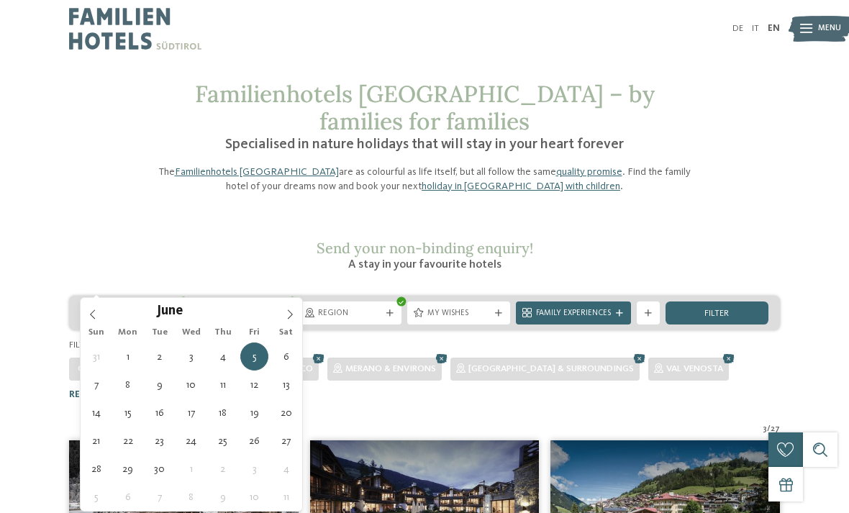
type div "[DATE]"
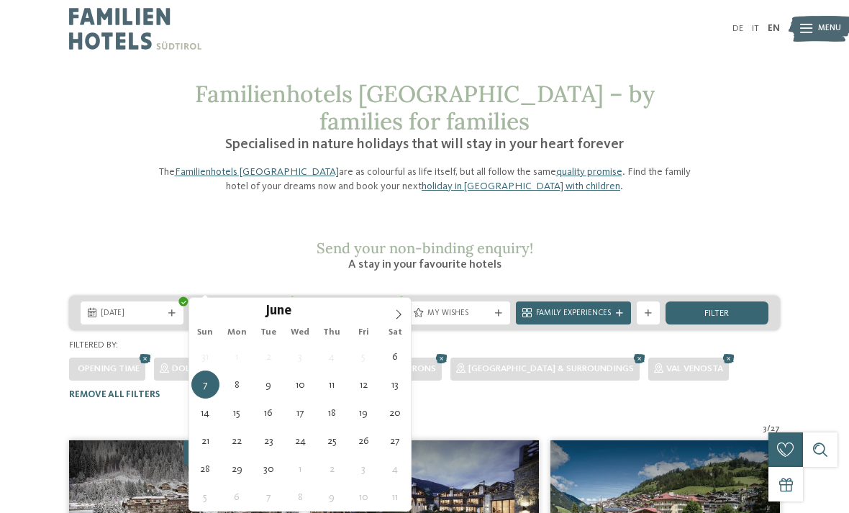
type div "[DATE]"
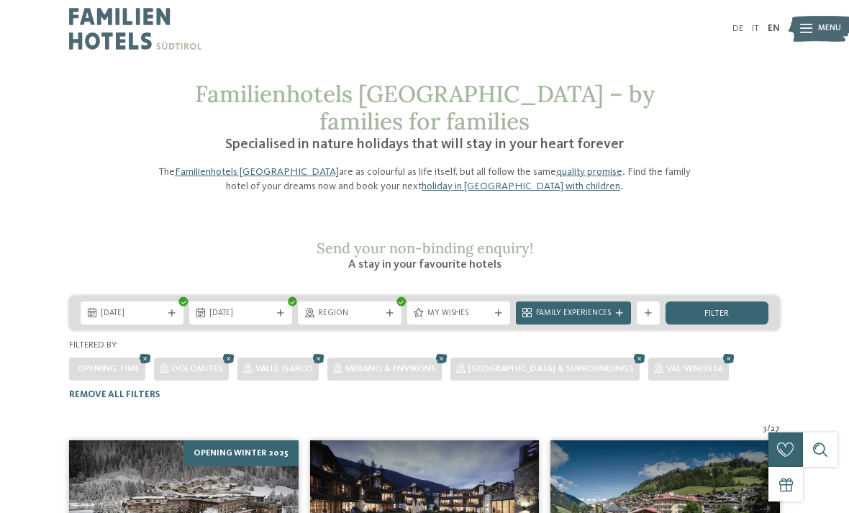
click at [719, 309] on span "filter" at bounding box center [716, 313] width 24 height 9
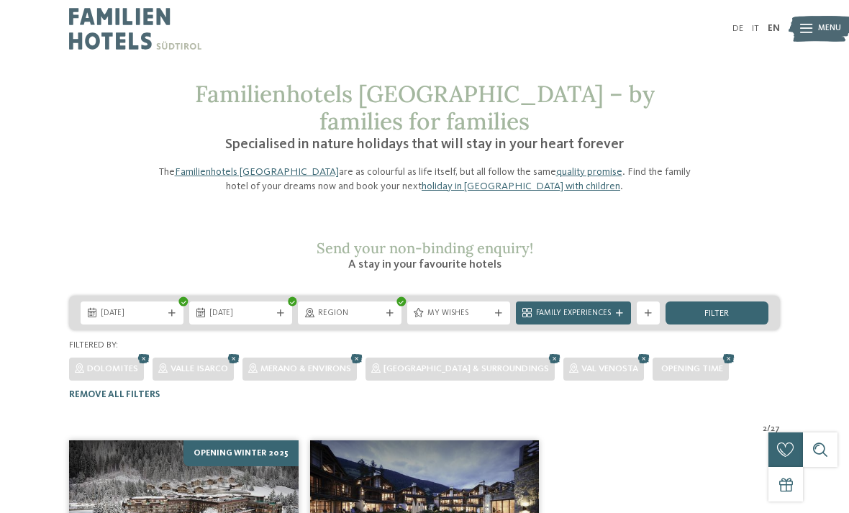
click at [815, 22] on img at bounding box center [819, 29] width 63 height 32
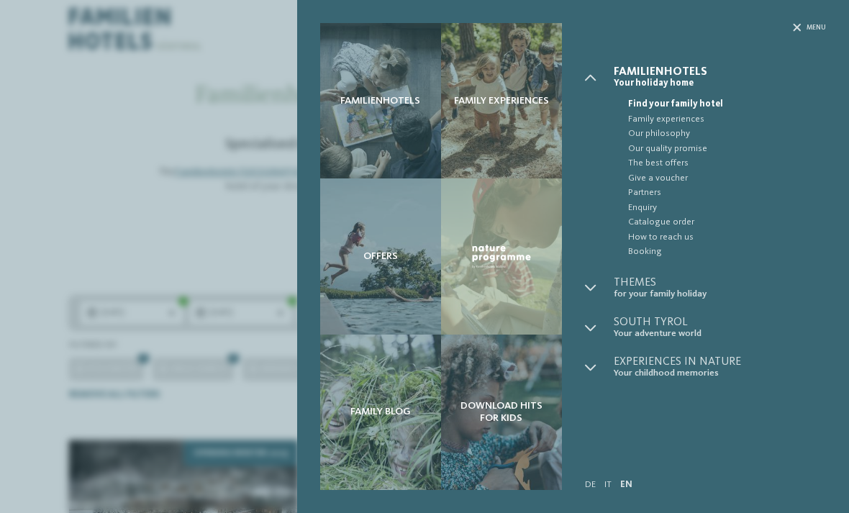
click at [375, 114] on div "Familienhotels" at bounding box center [380, 100] width 121 height 155
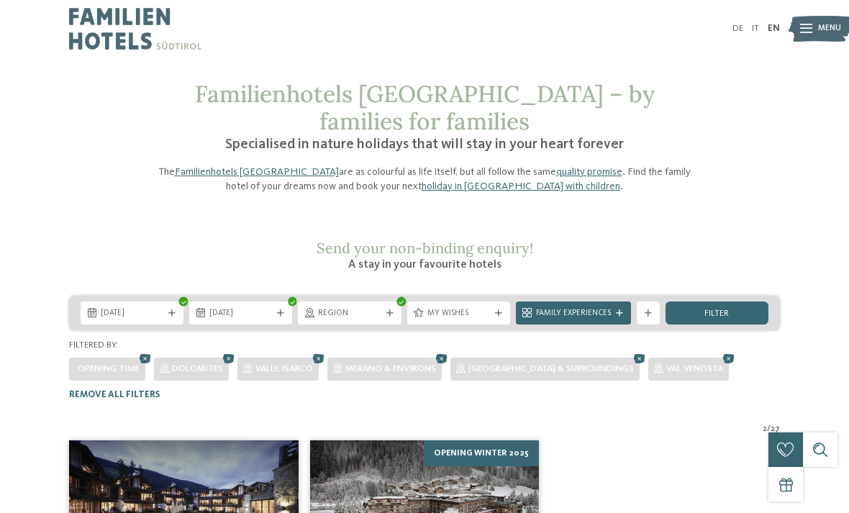
click at [816, 32] on img at bounding box center [819, 29] width 63 height 32
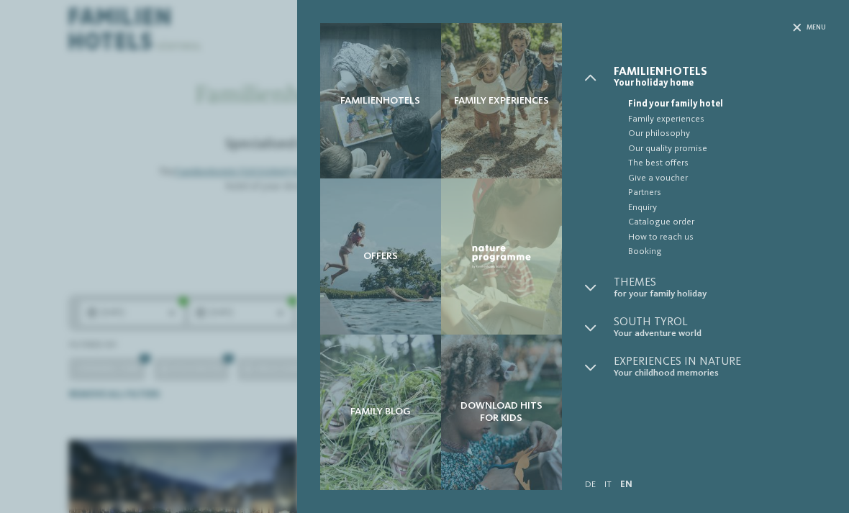
click at [648, 191] on span "Partners" at bounding box center [727, 193] width 198 height 14
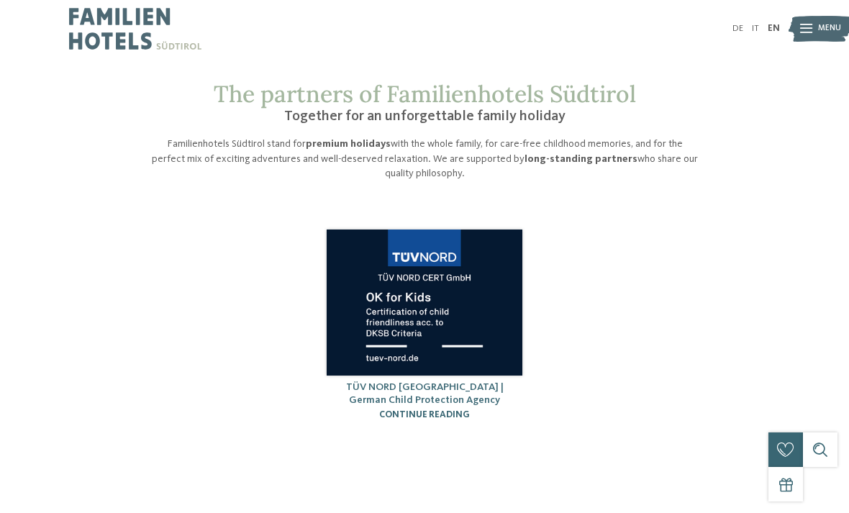
click at [816, 24] on img at bounding box center [819, 29] width 63 height 32
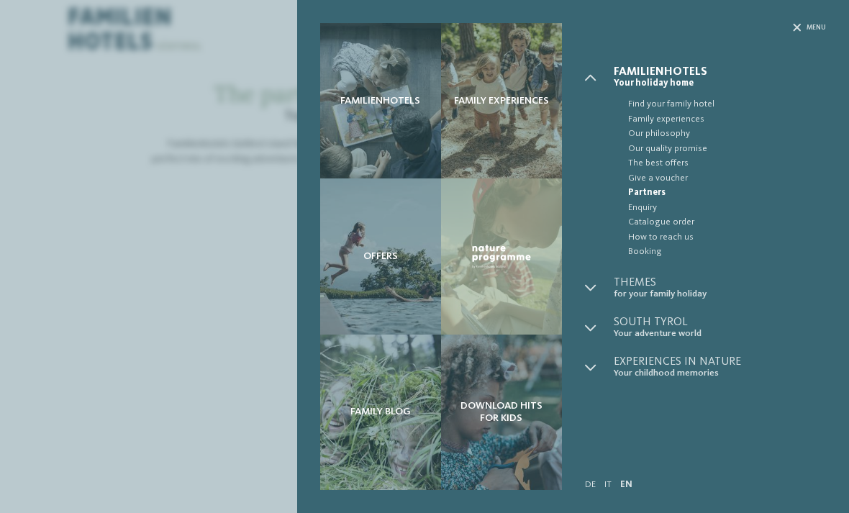
click at [587, 329] on icon at bounding box center [591, 328] width 12 height 12
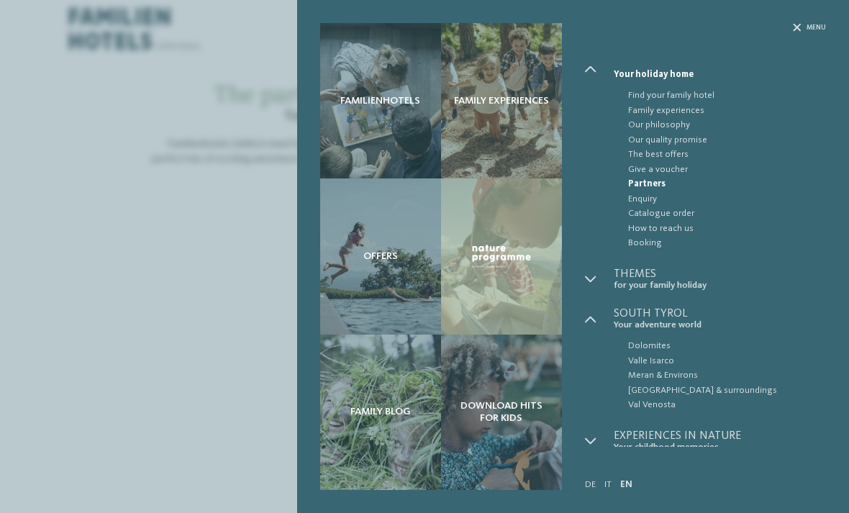
scroll to position [8, 0]
click at [591, 278] on icon at bounding box center [591, 280] width 12 height 12
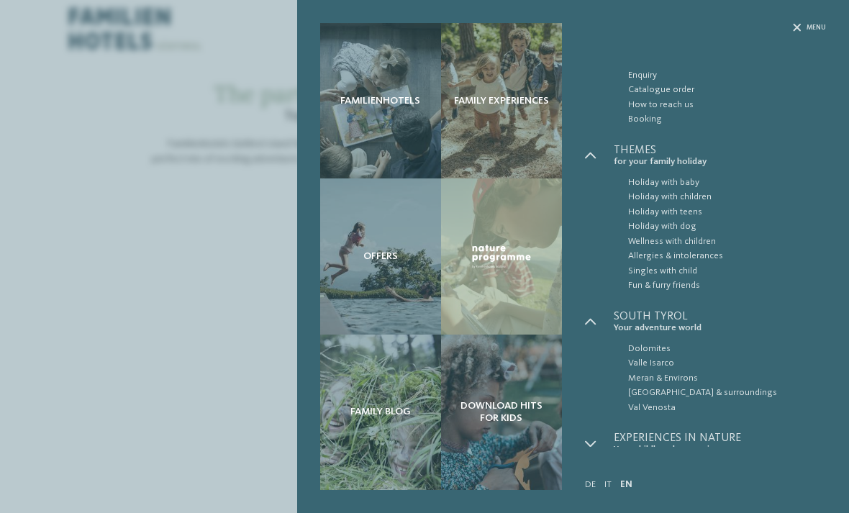
scroll to position [132, 0]
click at [792, 35] on div "Menu" at bounding box center [706, 44] width 242 height 43
click at [805, 29] on div "Menu" at bounding box center [808, 27] width 33 height 9
